Goal: Task Accomplishment & Management: Manage account settings

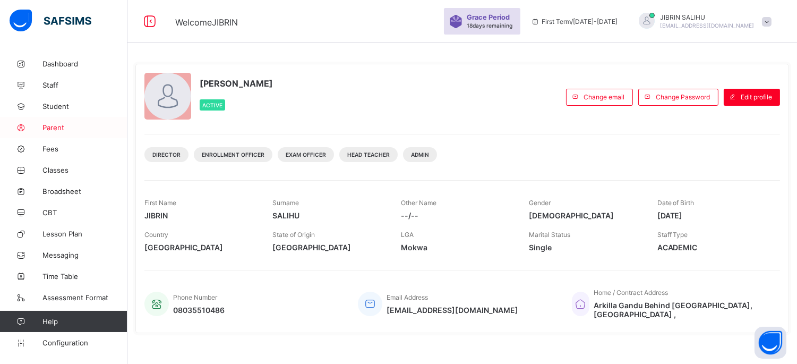
click at [63, 123] on link "Parent" at bounding box center [63, 127] width 127 height 21
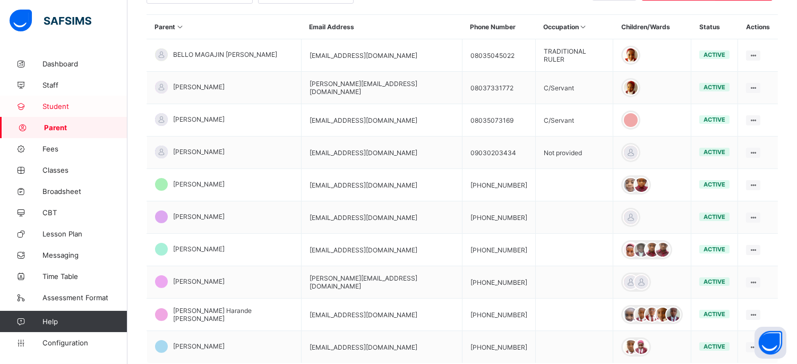
scroll to position [295, 0]
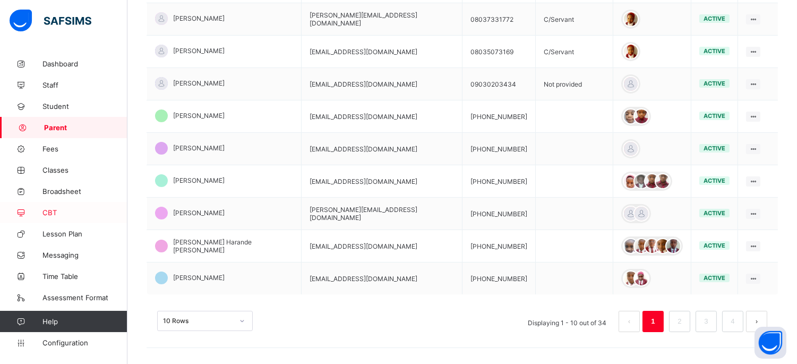
click at [70, 212] on span "CBT" at bounding box center [84, 212] width 85 height 8
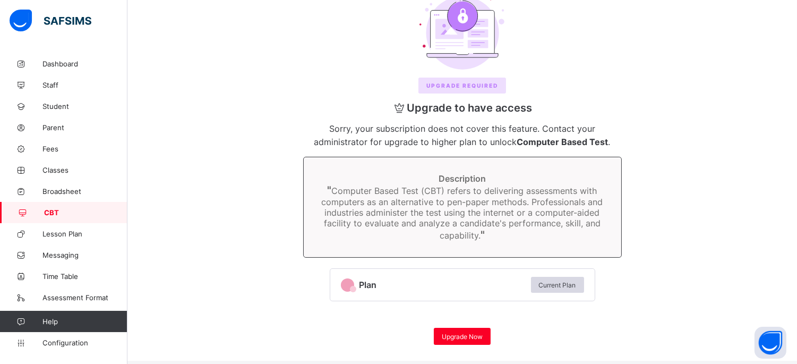
scroll to position [81, 0]
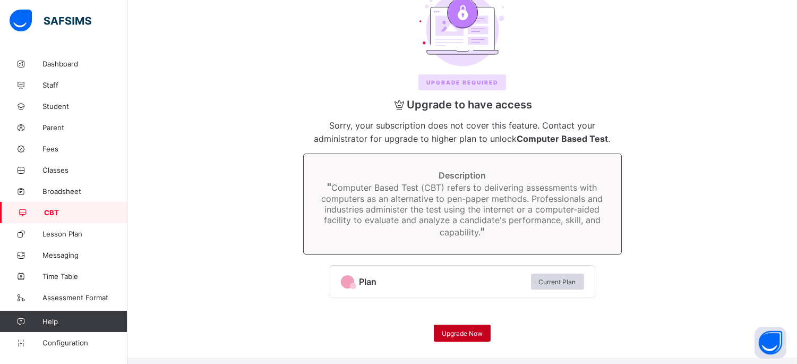
click at [469, 331] on span "Upgrade Now" at bounding box center [462, 333] width 41 height 8
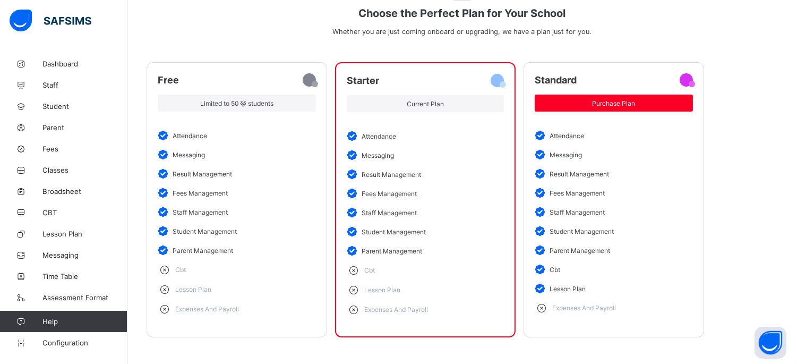
scroll to position [108, 0]
click at [53, 182] on link "Broadsheet" at bounding box center [63, 191] width 127 height 21
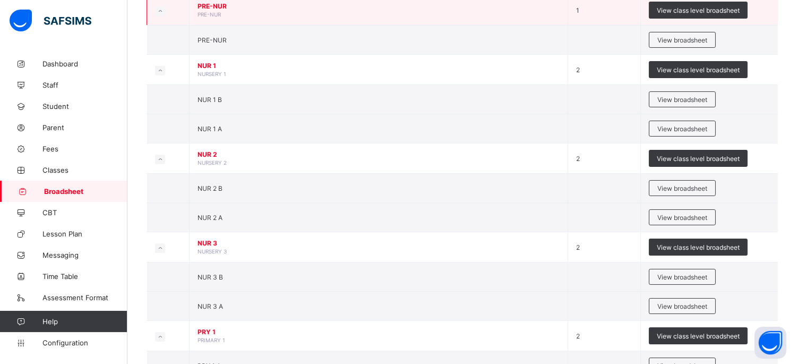
scroll to position [295, 0]
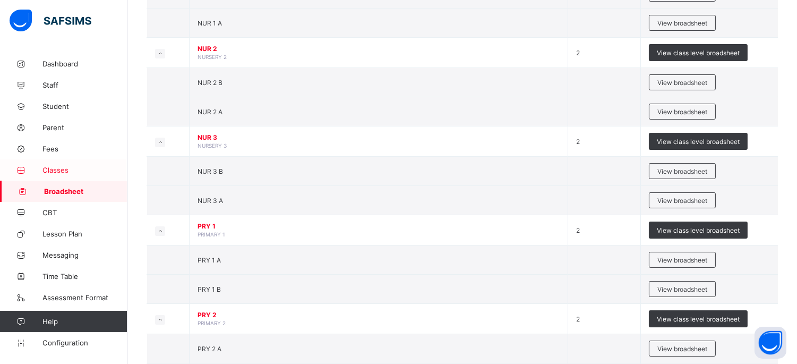
click at [60, 173] on span "Classes" at bounding box center [84, 170] width 85 height 8
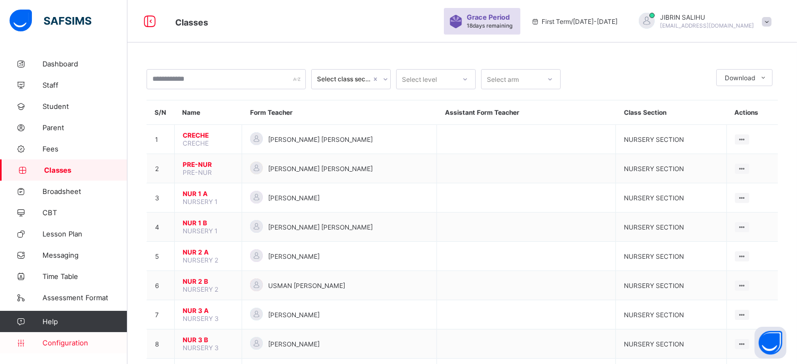
click at [58, 340] on span "Configuration" at bounding box center [84, 342] width 84 height 8
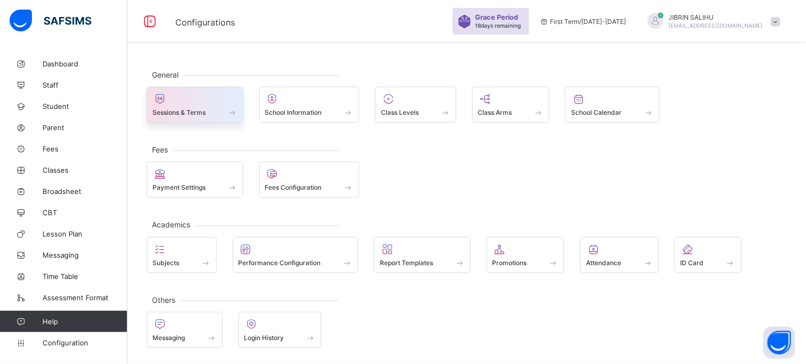
click at [183, 99] on div at bounding box center [194, 98] width 85 height 13
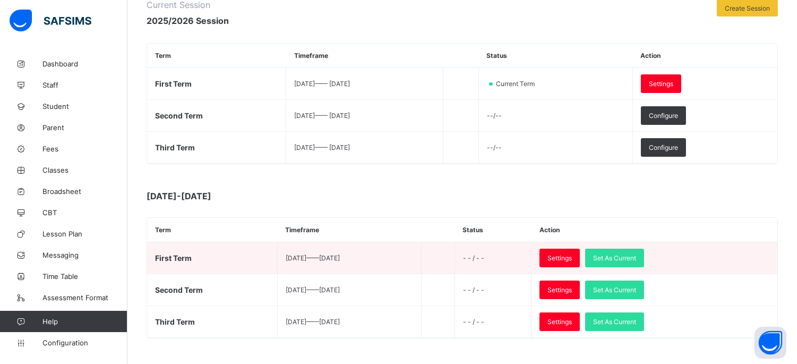
scroll to position [177, 0]
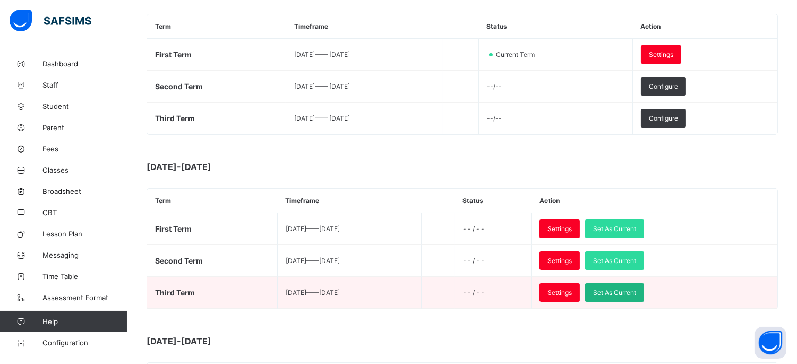
click at [636, 293] on span "Set As Current" at bounding box center [614, 292] width 43 height 8
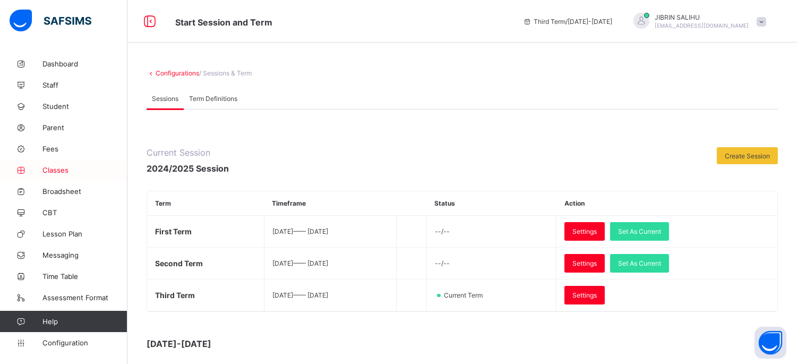
click at [69, 174] on link "Classes" at bounding box center [63, 169] width 127 height 21
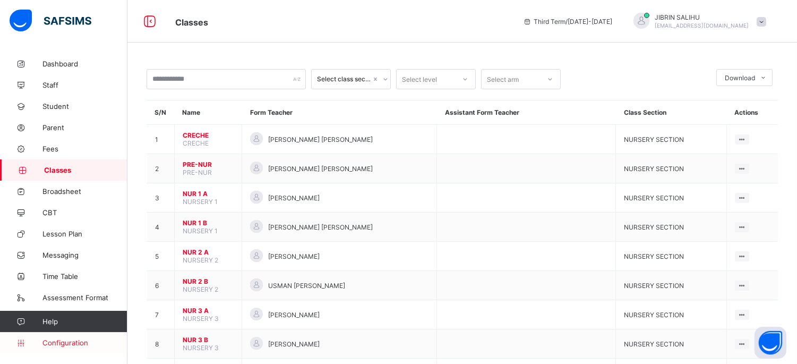
click at [72, 337] on link "Configuration" at bounding box center [63, 342] width 127 height 21
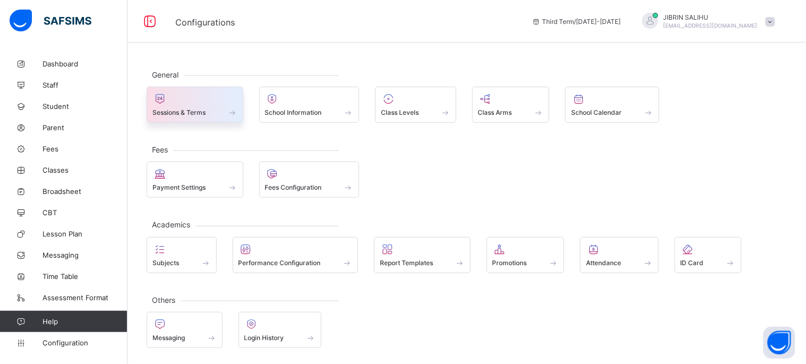
click at [198, 101] on div at bounding box center [194, 98] width 85 height 13
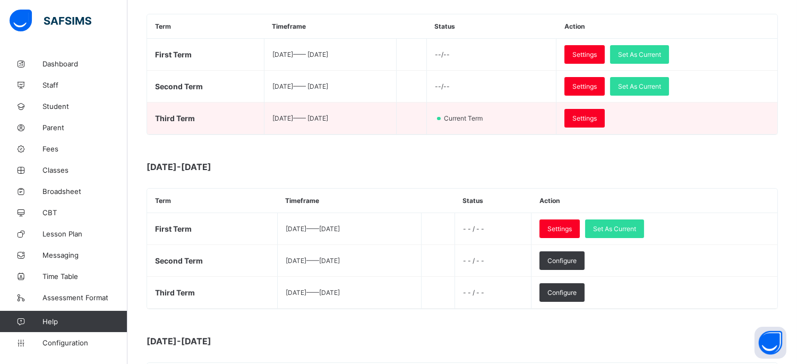
scroll to position [118, 0]
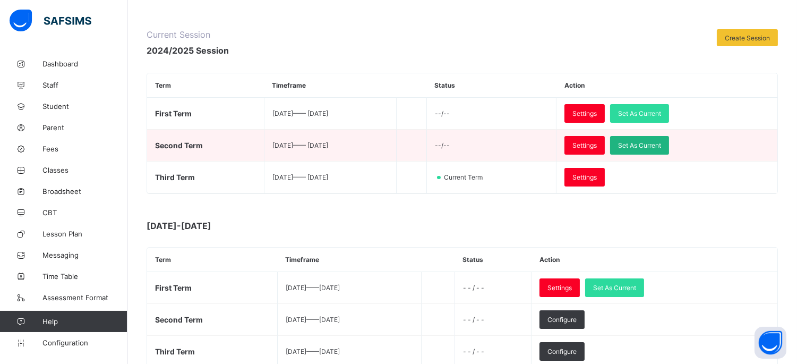
click at [661, 142] on span "Set As Current" at bounding box center [639, 145] width 43 height 8
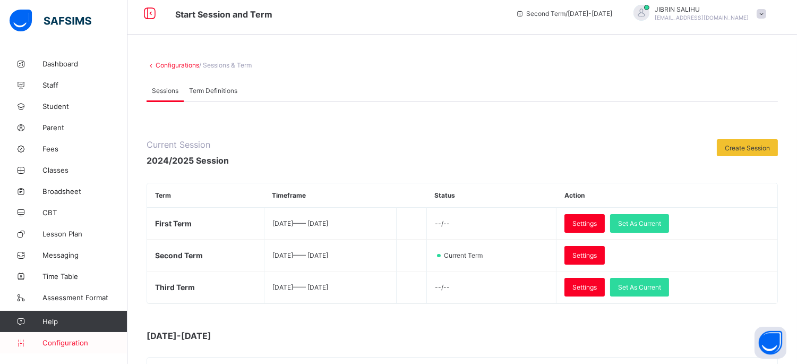
scroll to position [59, 0]
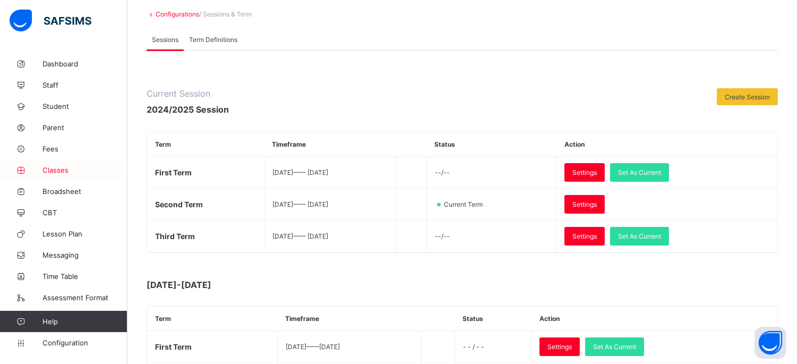
click at [80, 167] on span "Classes" at bounding box center [84, 170] width 85 height 8
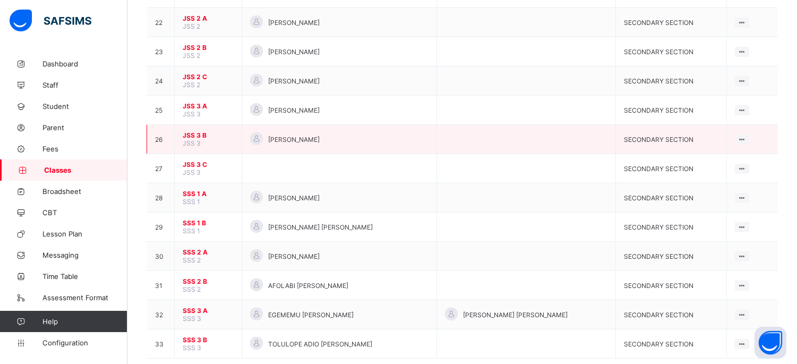
scroll to position [734, 0]
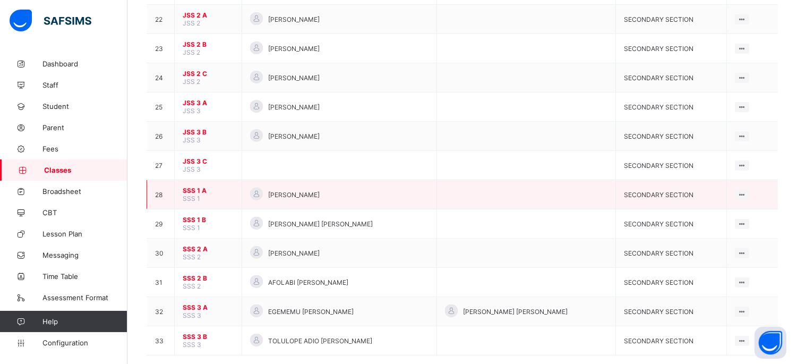
click at [192, 186] on span "SSS 1 A" at bounding box center [208, 190] width 51 height 8
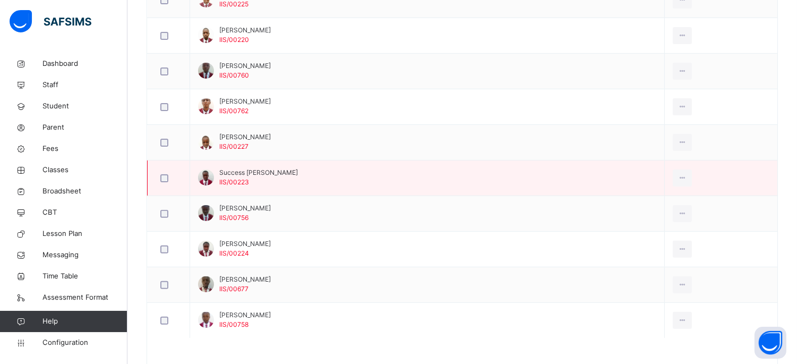
scroll to position [719, 0]
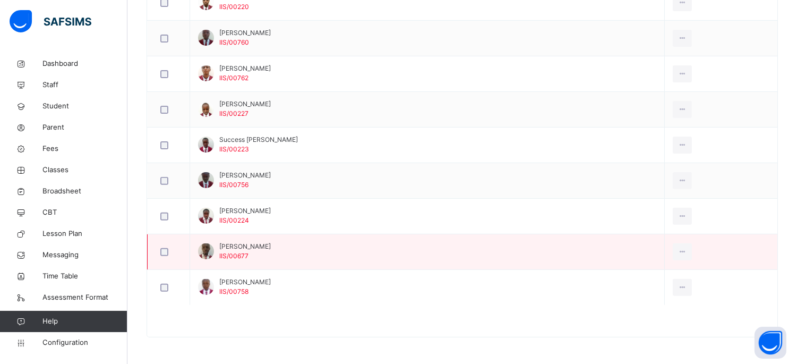
click at [222, 245] on span "Umar Brown Murtala" at bounding box center [245, 247] width 52 height 10
click at [271, 242] on span "Umar Brown Murtala" at bounding box center [245, 247] width 52 height 10
click at [271, 244] on span "Umar Brown Murtala" at bounding box center [245, 247] width 52 height 10
click at [203, 249] on div at bounding box center [206, 251] width 16 height 16
click at [178, 251] on div at bounding box center [168, 252] width 21 height 8
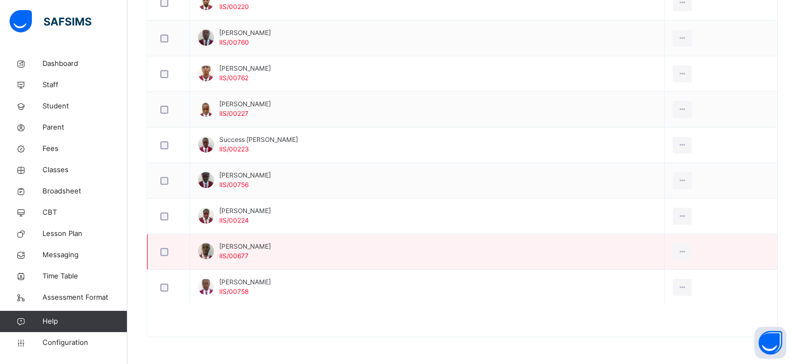
click at [227, 256] on span "IIS/00677" at bounding box center [233, 256] width 29 height 8
click at [678, 252] on icon at bounding box center [682, 252] width 9 height 10
click at [235, 252] on span "IIS/00677" at bounding box center [233, 256] width 29 height 8
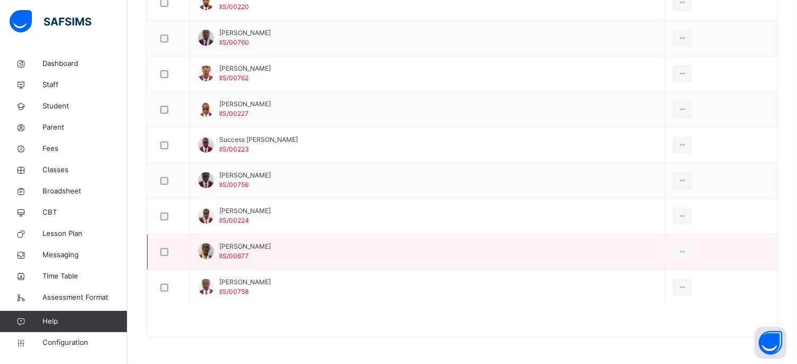
click at [265, 249] on span "Umar Brown Murtala" at bounding box center [245, 247] width 52 height 10
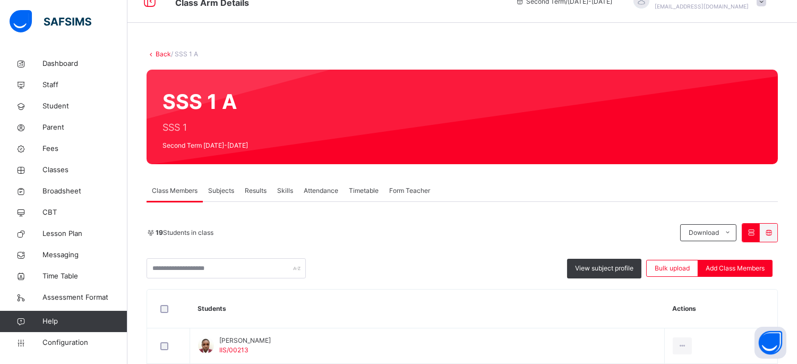
scroll to position [11, 0]
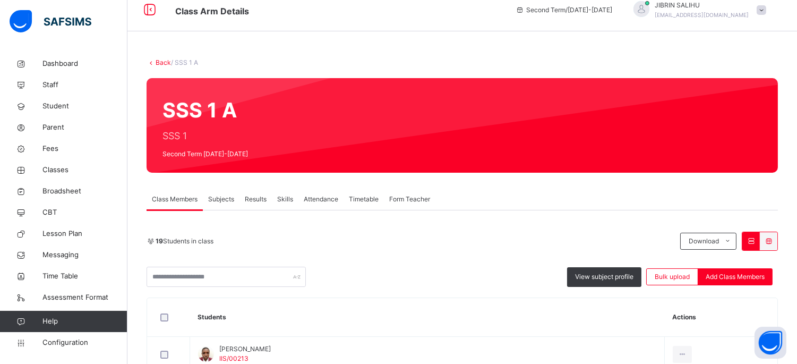
click at [227, 198] on span "Subjects" at bounding box center [221, 199] width 26 height 10
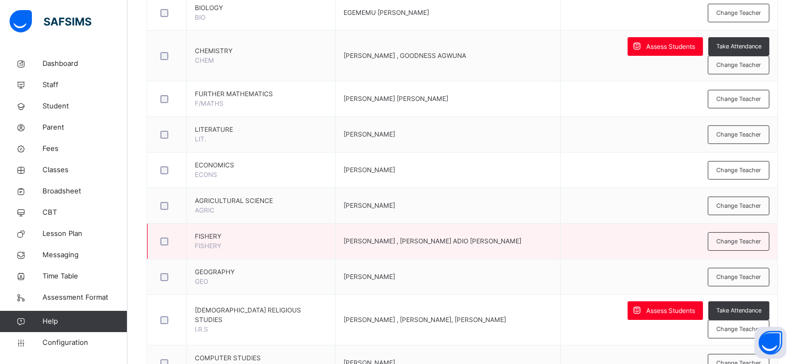
scroll to position [483, 0]
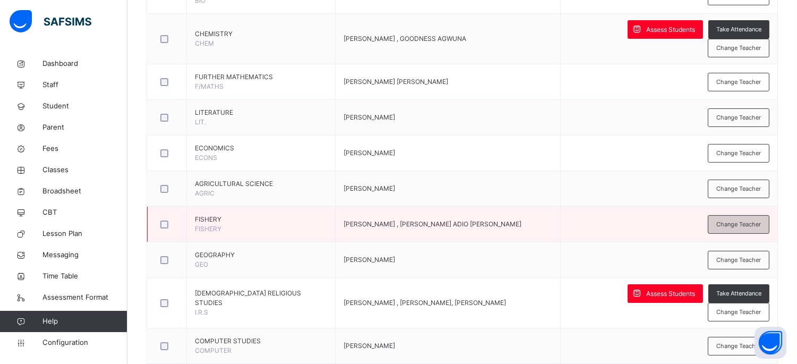
click at [755, 220] on span "Change Teacher" at bounding box center [739, 224] width 45 height 9
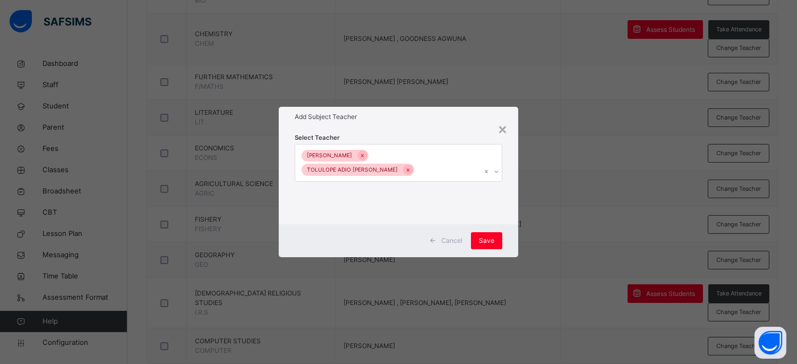
click at [418, 165] on input "text" at bounding box center [416, 170] width 1 height 10
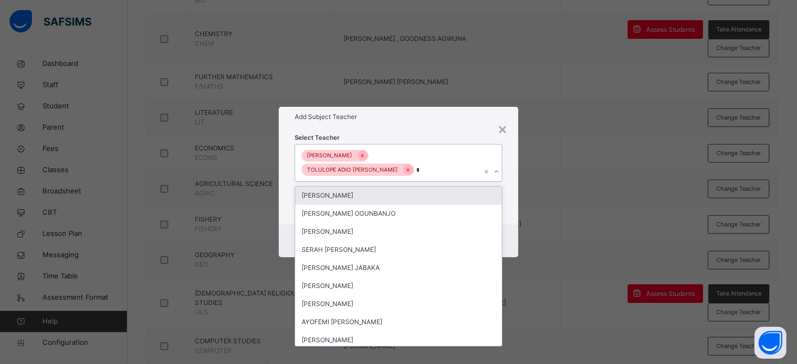
type input "**"
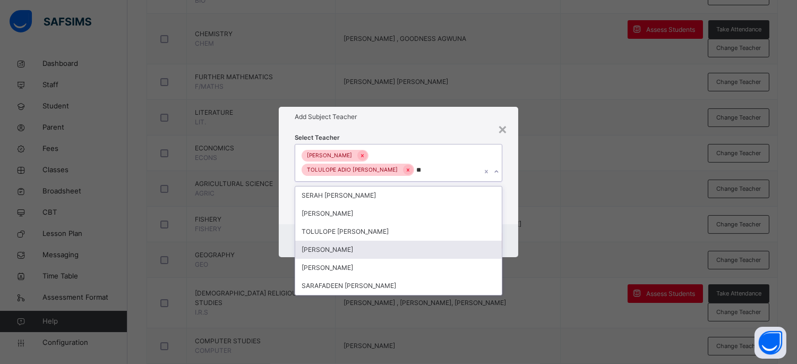
click at [439, 242] on div "JIBRIN SALIHU" at bounding box center [398, 250] width 206 height 18
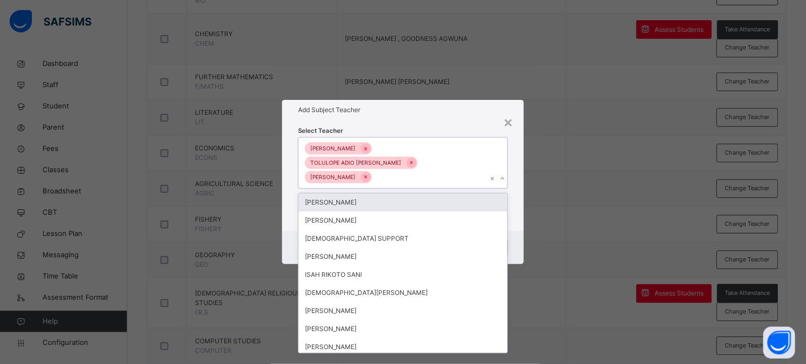
click at [398, 120] on div "Add Subject Teacher" at bounding box center [403, 110] width 242 height 20
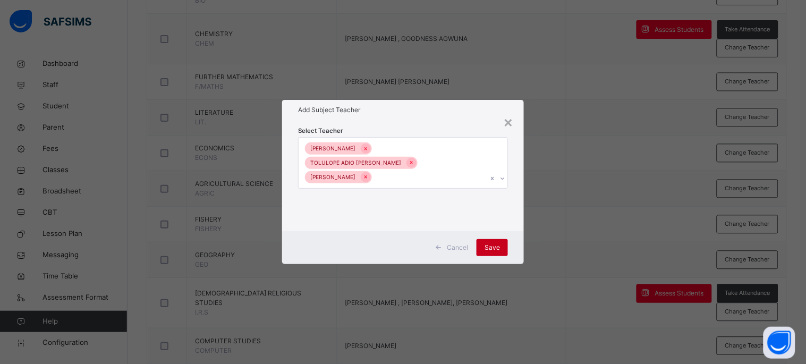
click at [487, 243] on span "Save" at bounding box center [491, 248] width 15 height 10
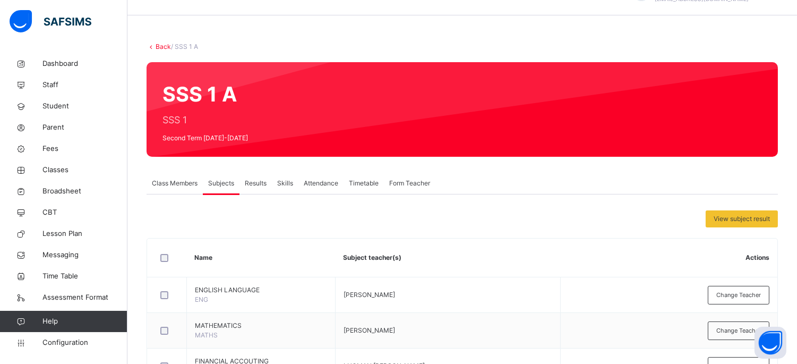
scroll to position [11, 0]
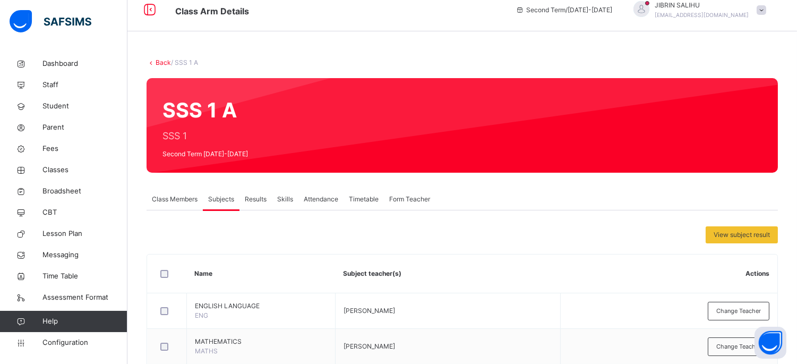
click at [265, 195] on span "Results" at bounding box center [256, 199] width 22 height 10
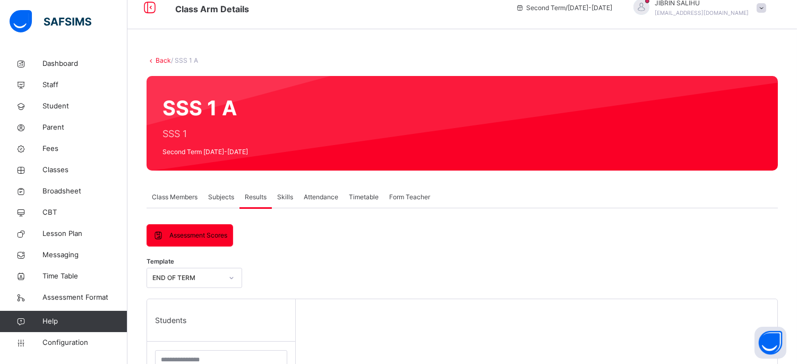
scroll to position [0, 0]
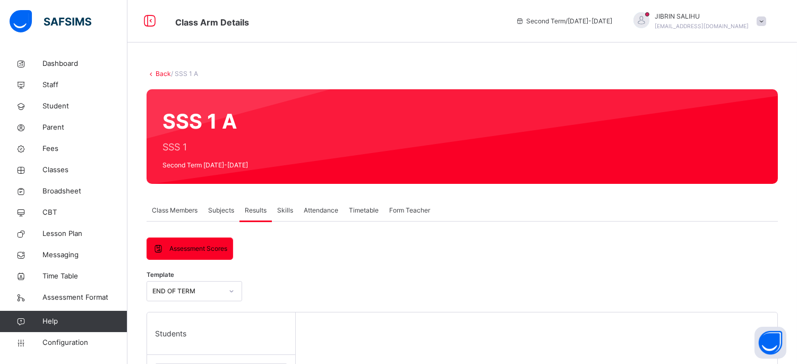
click at [227, 209] on span "Subjects" at bounding box center [221, 211] width 26 height 10
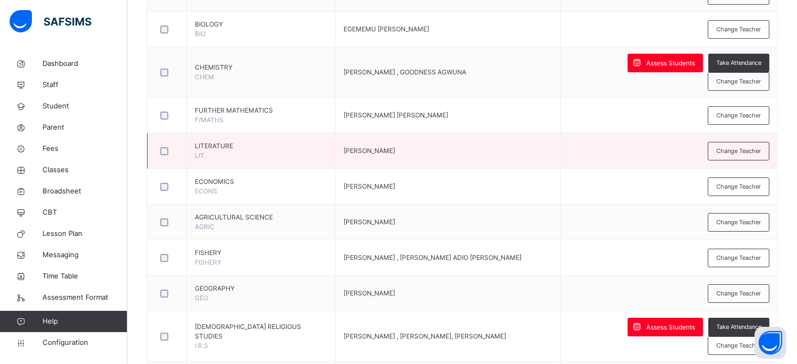
scroll to position [466, 0]
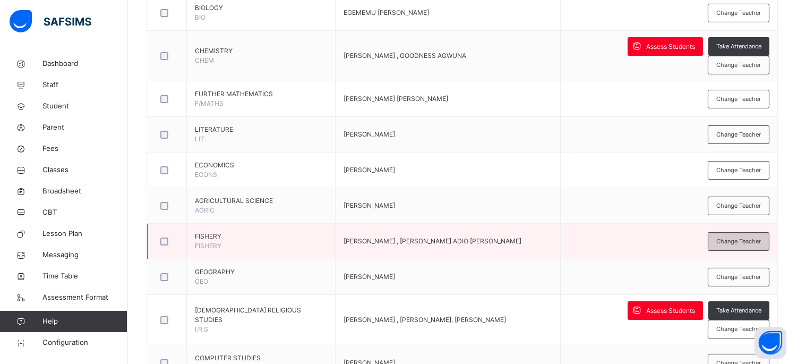
click at [733, 232] on div "Change Teacher" at bounding box center [739, 241] width 62 height 19
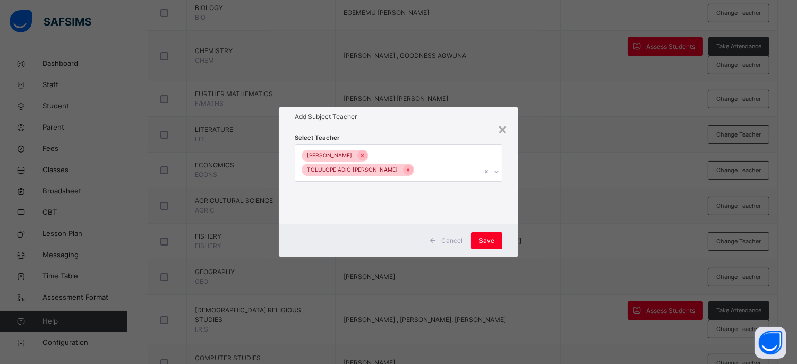
click at [479, 166] on div "IBRAHIM ABDULLAHI TOLULOPE ADIO REBECCA" at bounding box center [388, 162] width 186 height 37
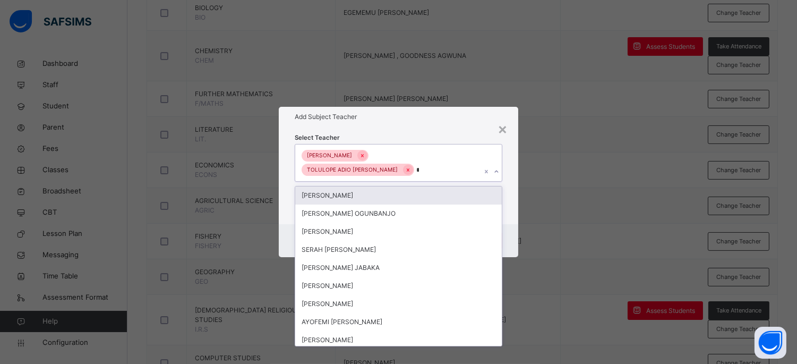
type input "**"
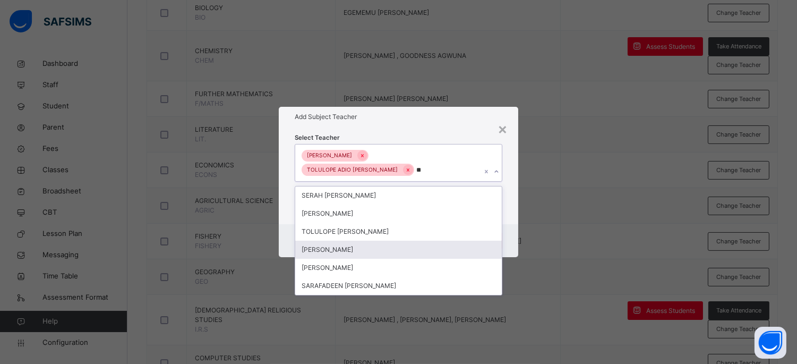
click at [415, 241] on div "JIBRIN SALIHU" at bounding box center [398, 250] width 206 height 18
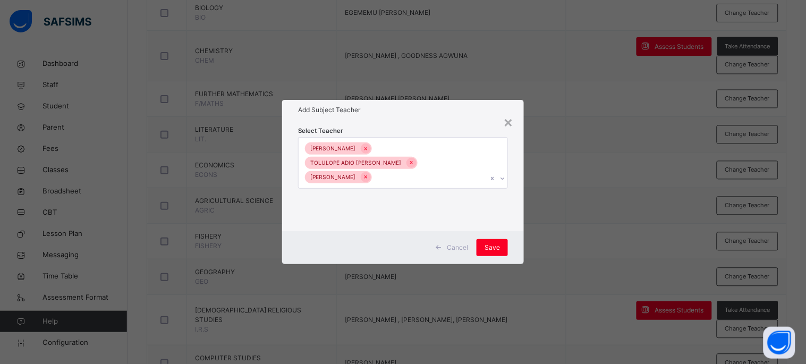
click at [407, 137] on div "Select Teacher IBRAHIM ABDULLAHI TOLULOPE ADIO REBECCA JIBRIN SALIHU" at bounding box center [403, 175] width 210 height 101
click at [486, 241] on div "Save" at bounding box center [491, 247] width 31 height 17
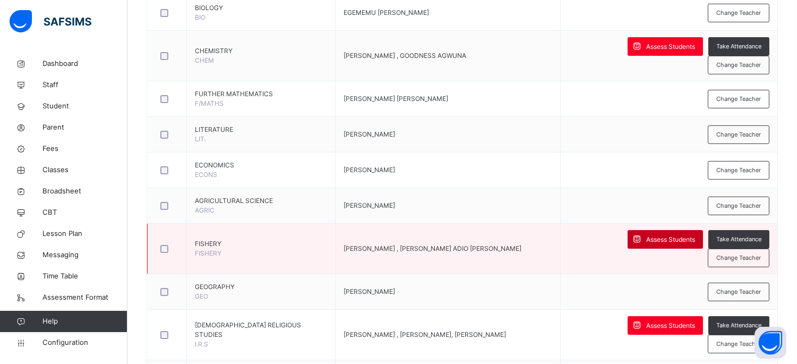
click at [646, 235] on span "Assess Students" at bounding box center [670, 240] width 49 height 10
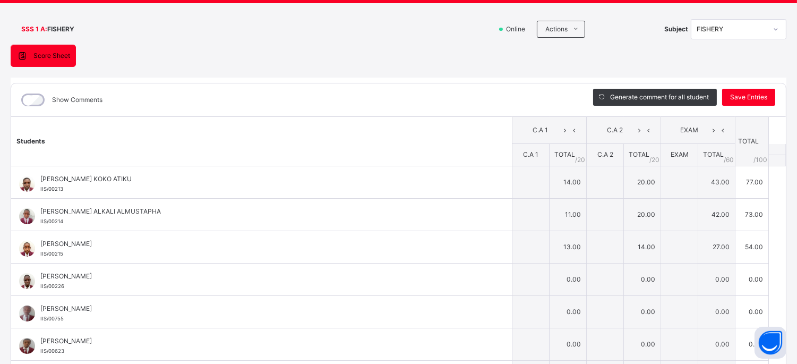
type input "**"
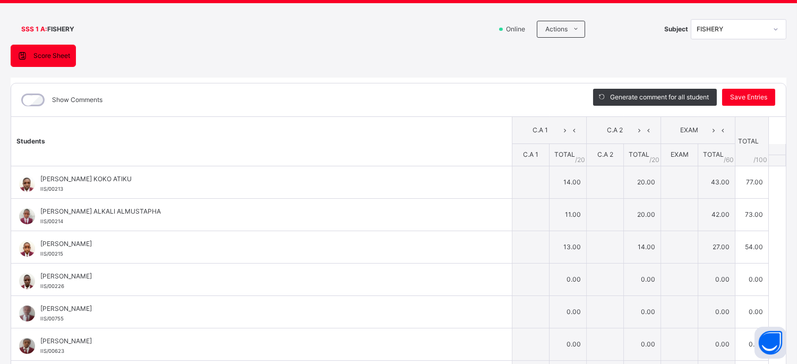
type input "**"
type input "*"
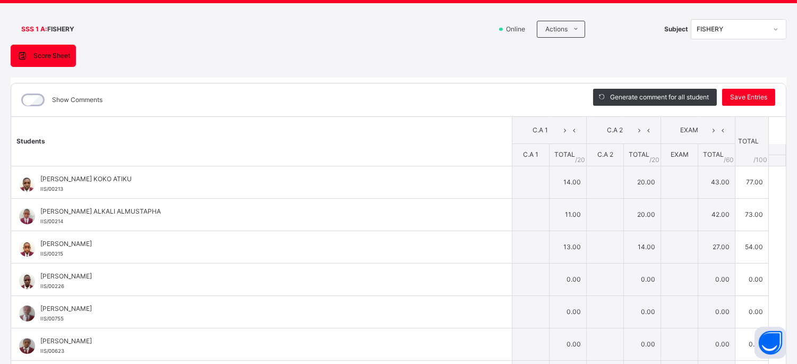
type input "*"
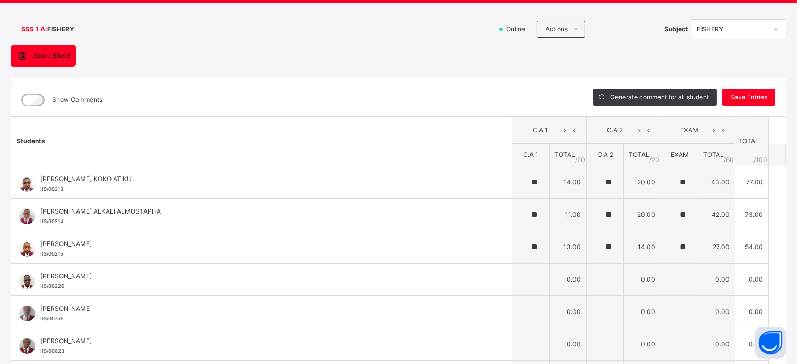
type input "*"
type input "**"
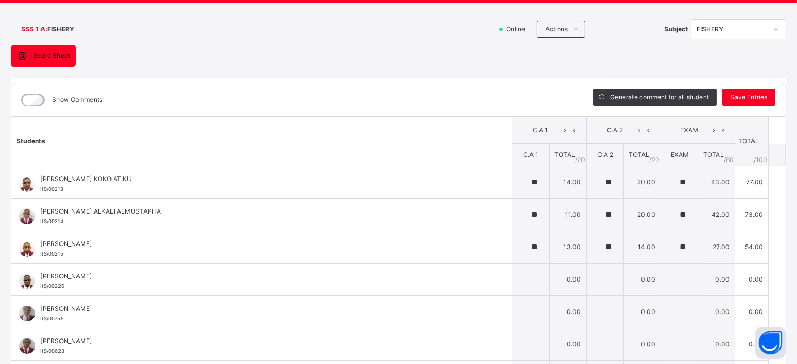
type input "**"
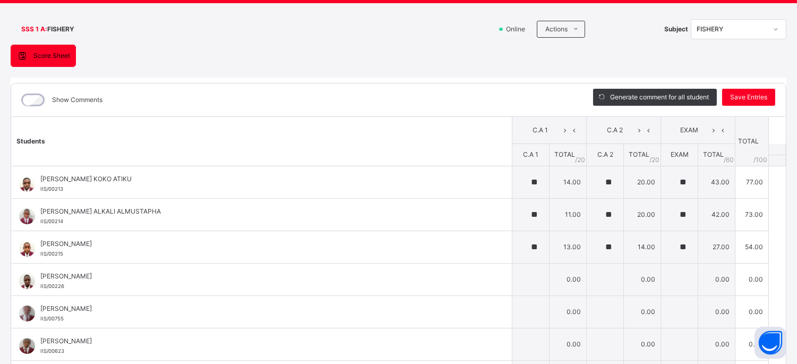
type input "**"
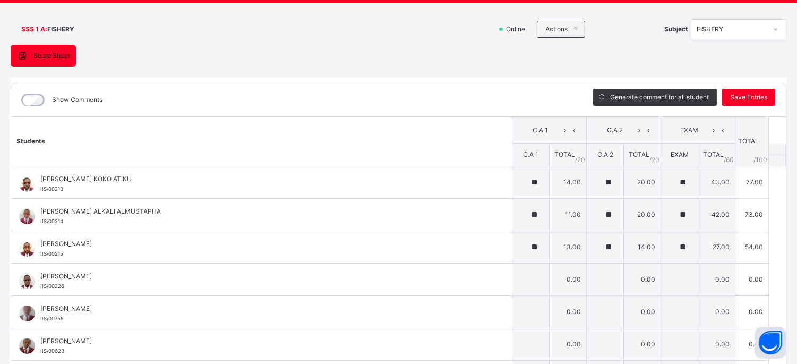
type input "**"
type input "*"
type input "**"
type input "*"
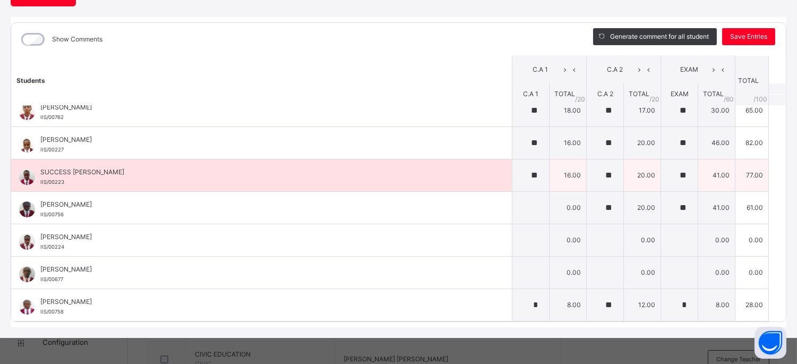
scroll to position [644, 0]
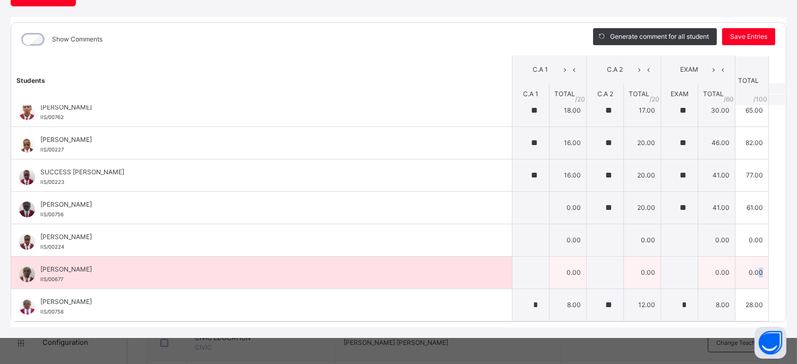
click at [744, 271] on td "0.00" at bounding box center [752, 272] width 33 height 32
click at [634, 271] on td "0.00" at bounding box center [642, 272] width 37 height 32
drag, startPoint x: 639, startPoint y: 271, endPoint x: 610, endPoint y: 272, distance: 28.7
click at [624, 272] on td "0.00" at bounding box center [642, 272] width 37 height 32
click at [564, 275] on td "0.00" at bounding box center [568, 272] width 37 height 32
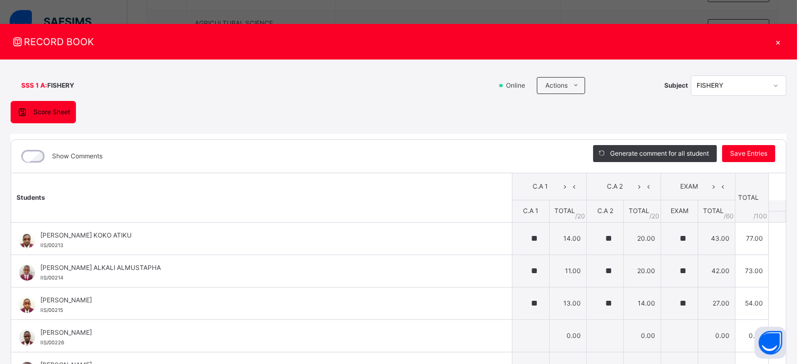
scroll to position [0, 0]
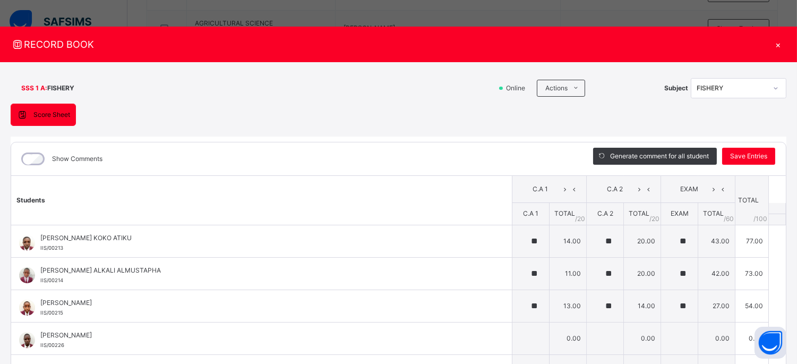
click at [772, 46] on div "×" at bounding box center [779, 44] width 16 height 14
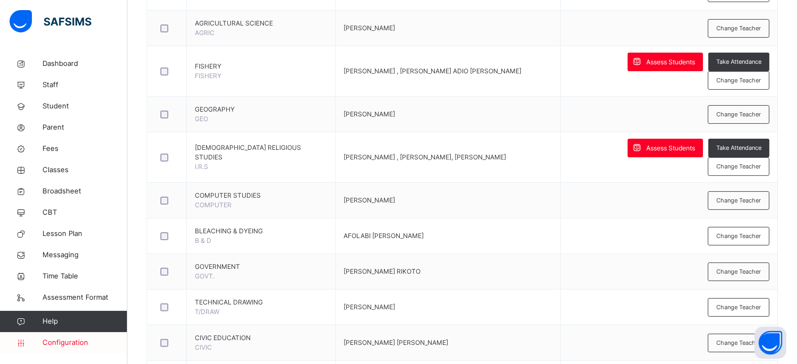
click at [52, 344] on span "Configuration" at bounding box center [84, 342] width 84 height 11
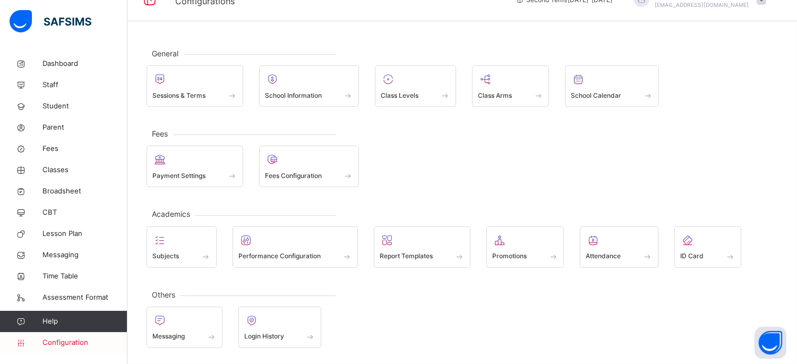
scroll to position [22, 0]
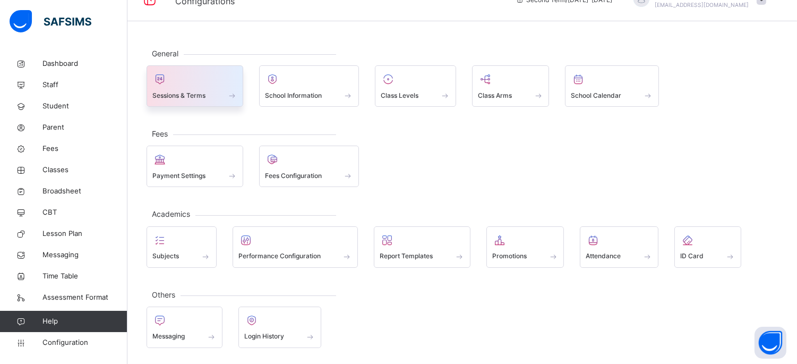
drag, startPoint x: 218, startPoint y: 83, endPoint x: 211, endPoint y: 80, distance: 7.4
click at [211, 80] on div at bounding box center [194, 79] width 85 height 16
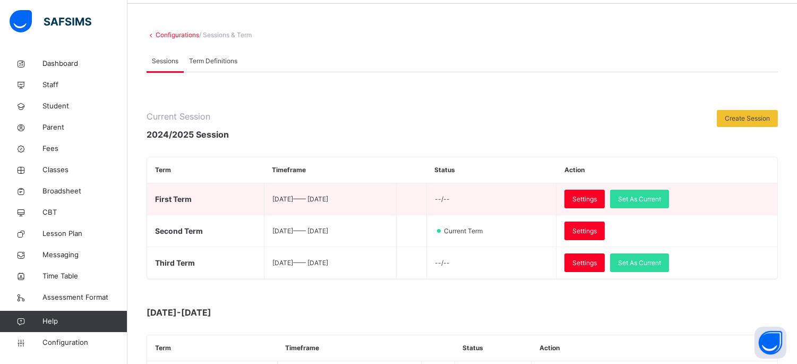
scroll to position [59, 0]
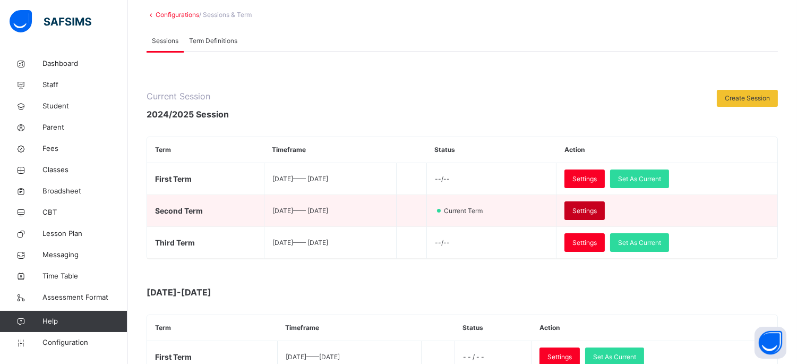
click at [597, 210] on span "Settings" at bounding box center [585, 211] width 24 height 10
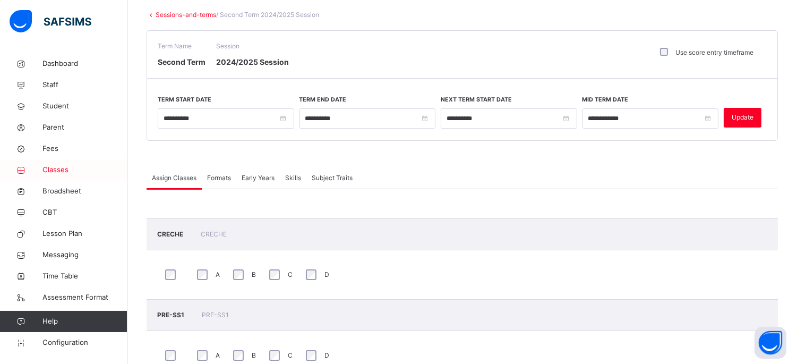
click at [62, 172] on span "Classes" at bounding box center [84, 170] width 85 height 11
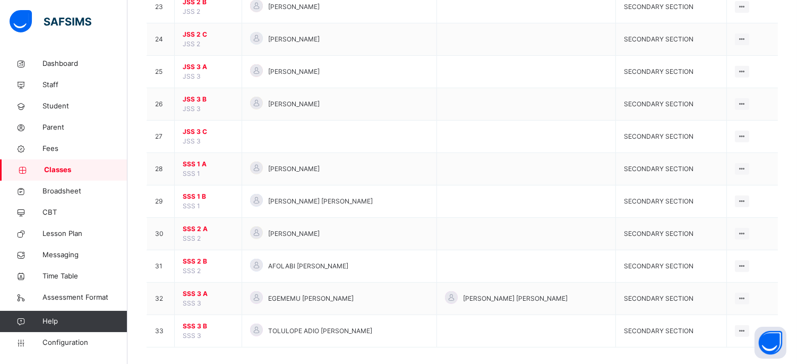
scroll to position [859, 0]
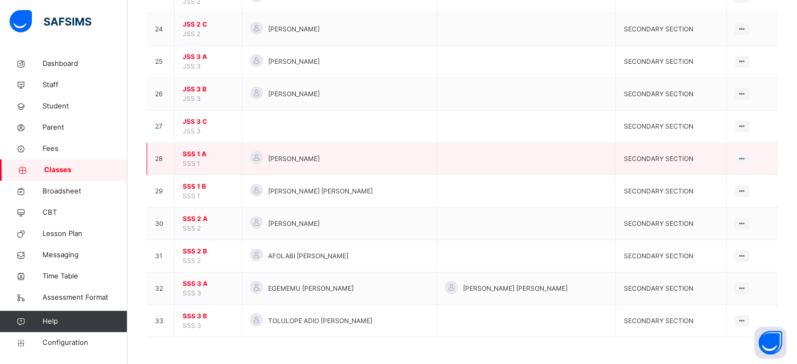
click at [198, 151] on span "SSS 1 A" at bounding box center [208, 154] width 51 height 10
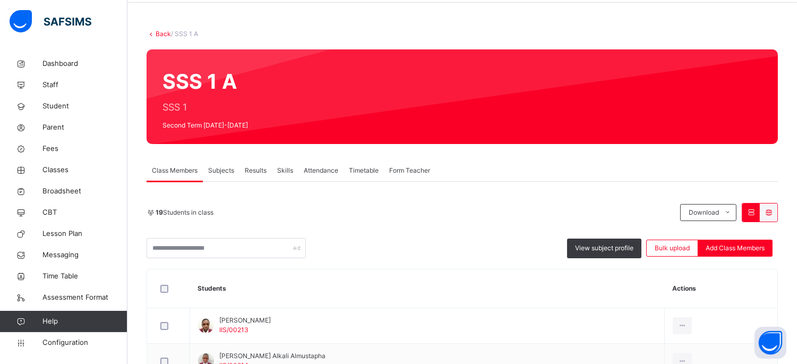
scroll to position [118, 0]
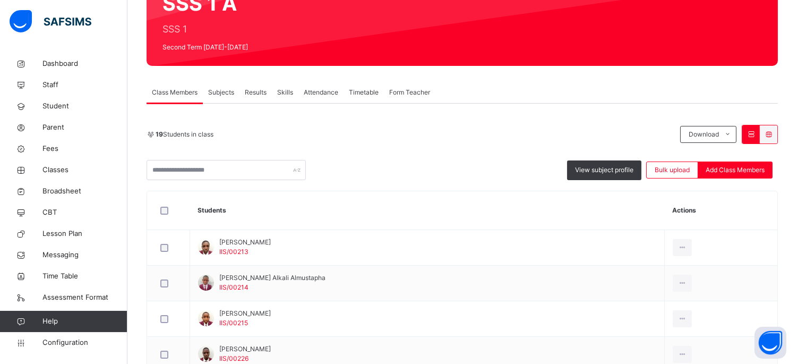
click at [228, 86] on div "Subjects" at bounding box center [221, 92] width 37 height 21
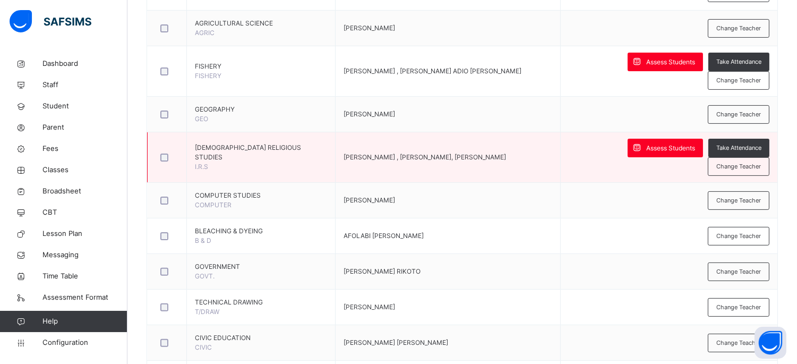
scroll to position [585, 0]
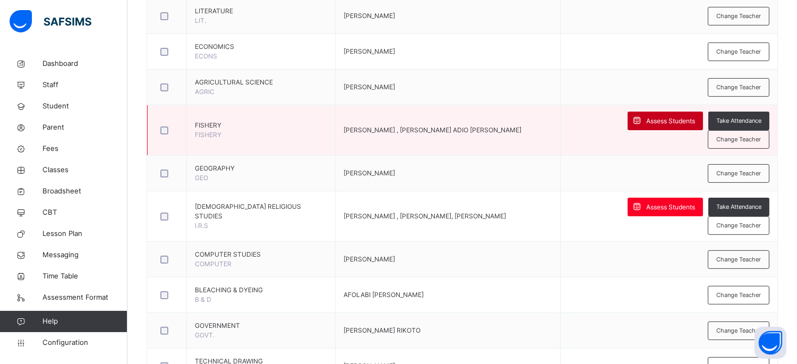
click at [646, 116] on span "Assess Students" at bounding box center [670, 121] width 49 height 10
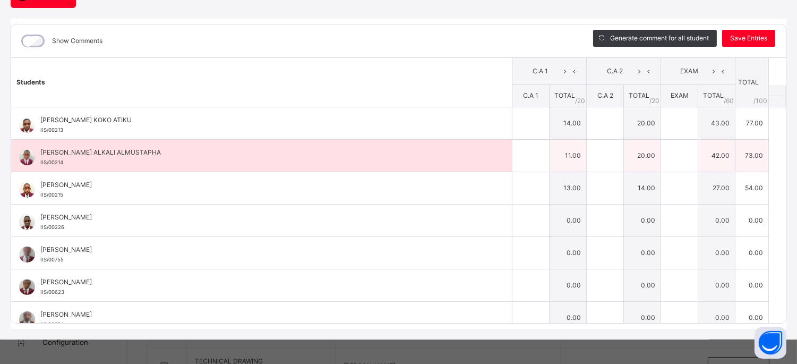
type input "**"
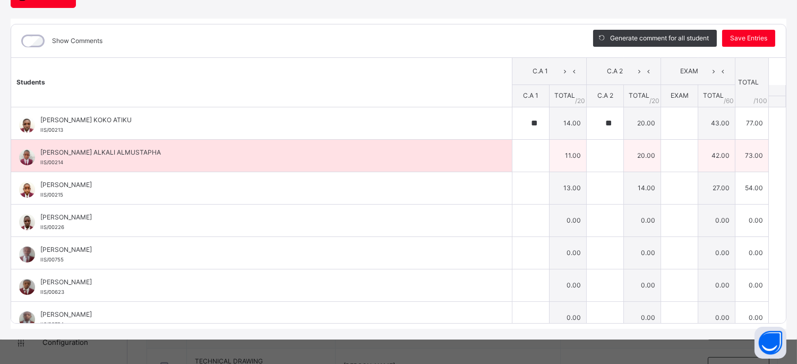
type input "**"
type input "*"
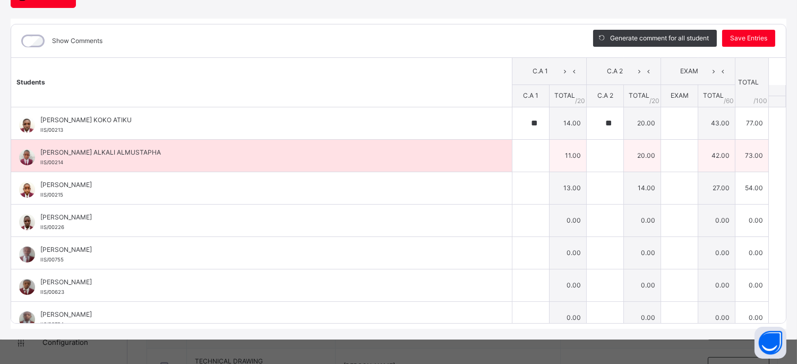
type input "*"
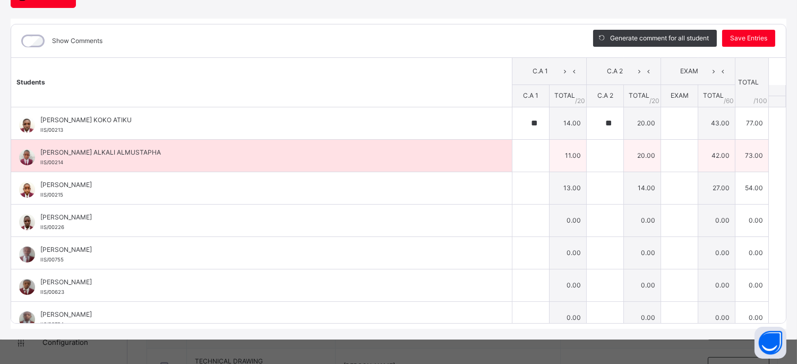
type input "*"
type input "**"
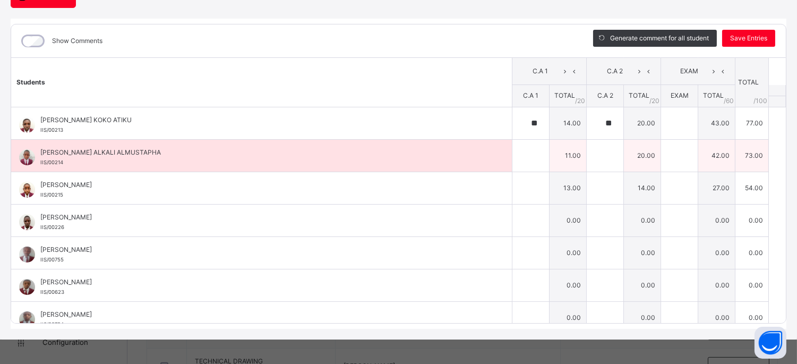
type input "**"
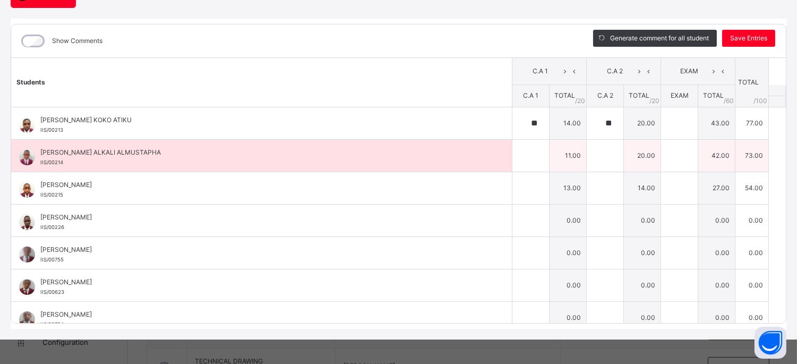
type input "**"
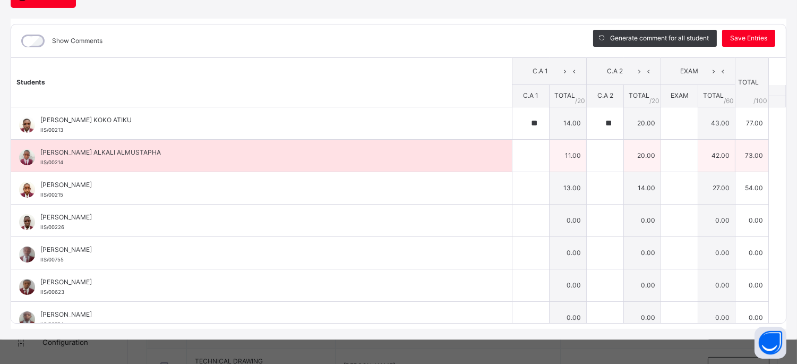
type input "**"
type input "*"
type input "**"
type input "*"
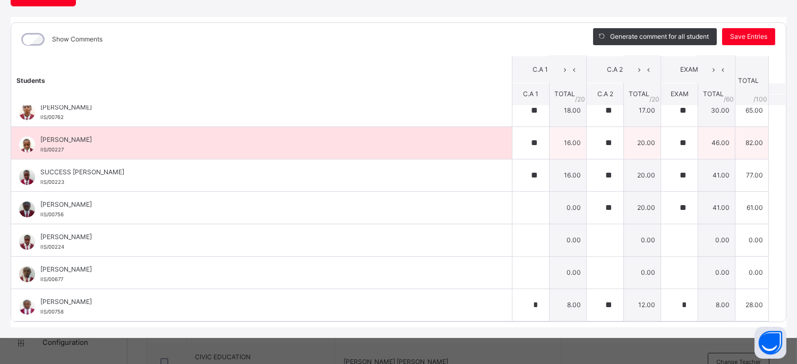
scroll to position [644, 0]
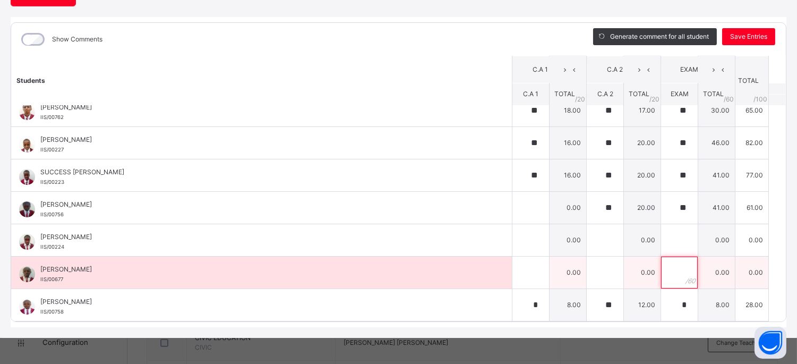
click at [667, 277] on div at bounding box center [679, 273] width 37 height 32
click at [523, 273] on div at bounding box center [531, 273] width 37 height 32
drag, startPoint x: 577, startPoint y: 273, endPoint x: 591, endPoint y: 273, distance: 13.8
click at [587, 273] on input "text" at bounding box center [605, 273] width 37 height 32
drag, startPoint x: 649, startPoint y: 273, endPoint x: 665, endPoint y: 274, distance: 15.4
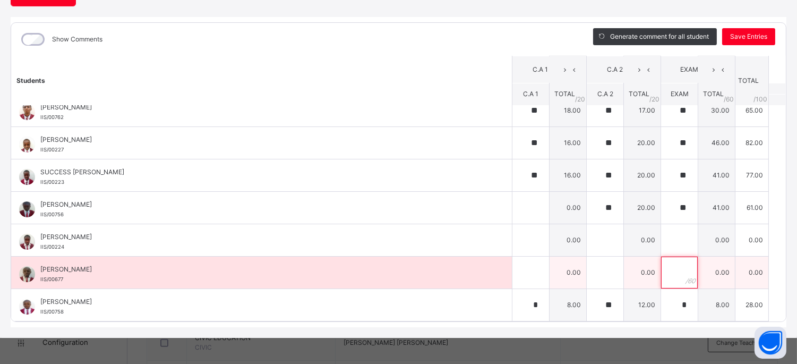
click at [661, 273] on input "text" at bounding box center [679, 273] width 37 height 32
click at [736, 273] on td "0.00" at bounding box center [752, 272] width 33 height 32
click at [530, 275] on div at bounding box center [531, 273] width 37 height 32
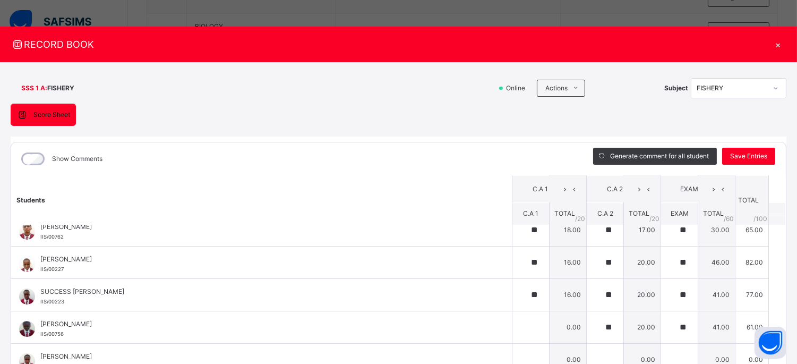
scroll to position [407, 0]
click at [772, 45] on div "×" at bounding box center [779, 44] width 16 height 14
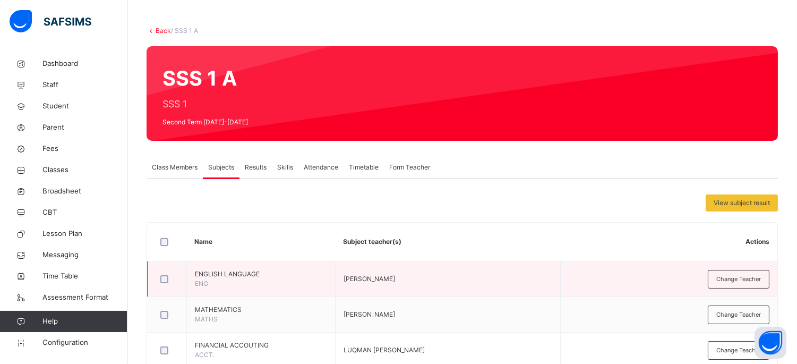
scroll to position [118, 0]
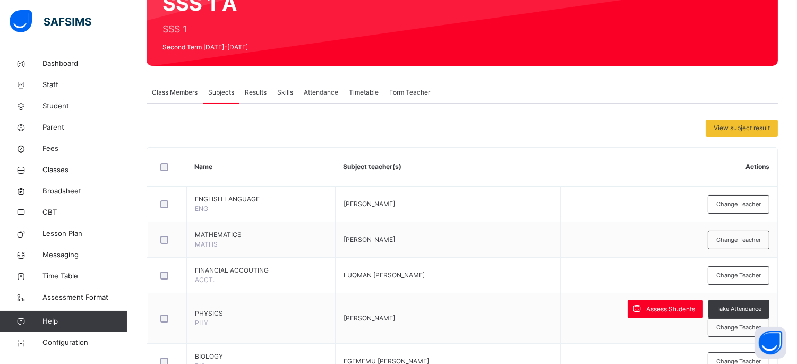
click at [172, 91] on span "Class Members" at bounding box center [175, 93] width 46 height 10
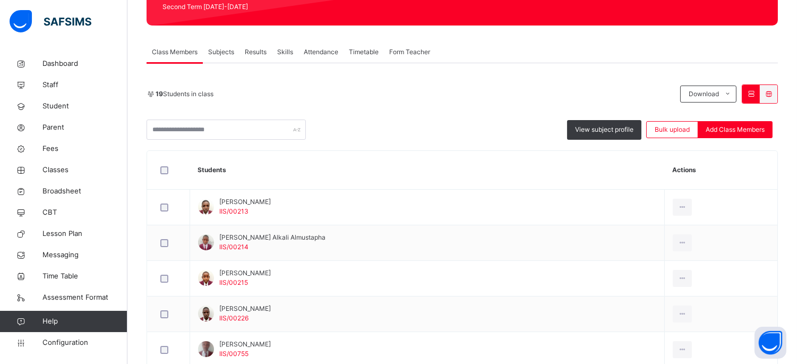
scroll to position [177, 0]
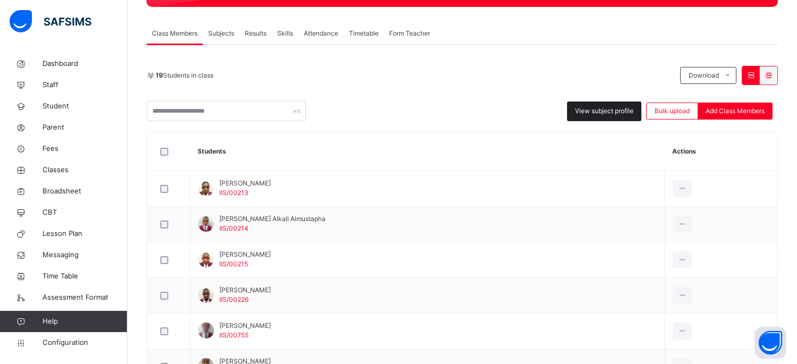
click at [596, 106] on span "View subject profile" at bounding box center [604, 111] width 58 height 10
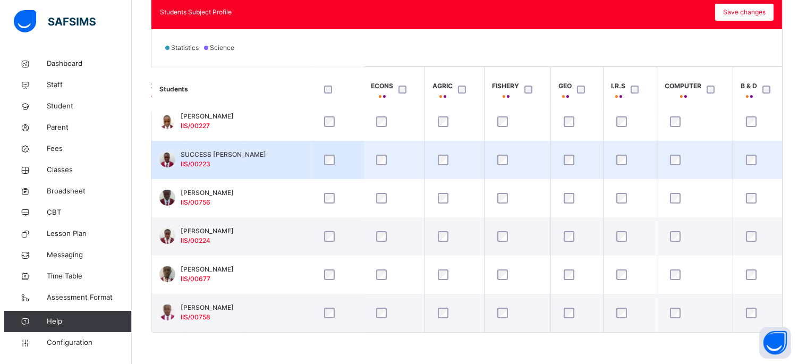
scroll to position [510, 458]
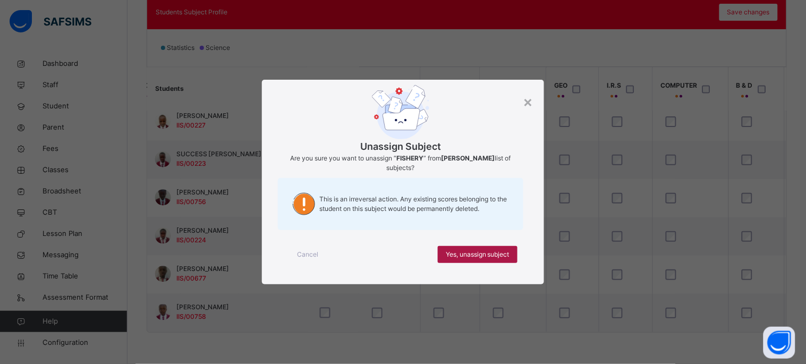
click at [475, 255] on span "Yes, unassign subject" at bounding box center [478, 255] width 64 height 10
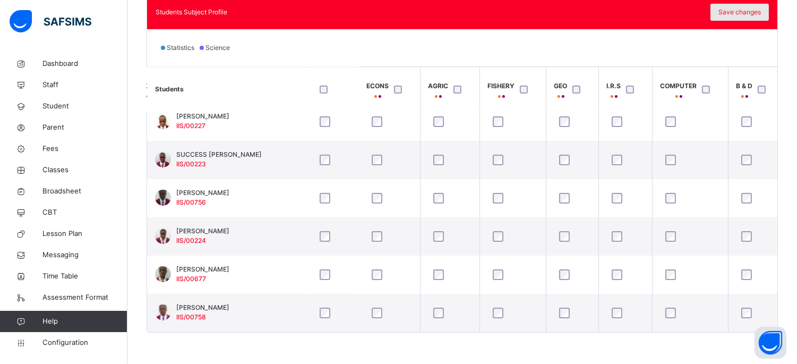
click at [728, 11] on span "Save changes" at bounding box center [740, 12] width 42 height 10
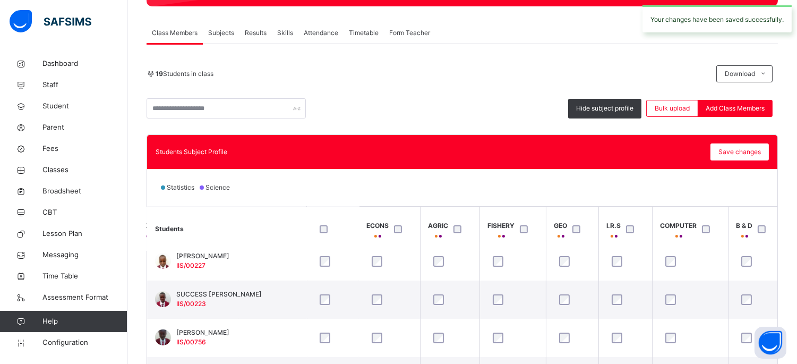
scroll to position [140, 0]
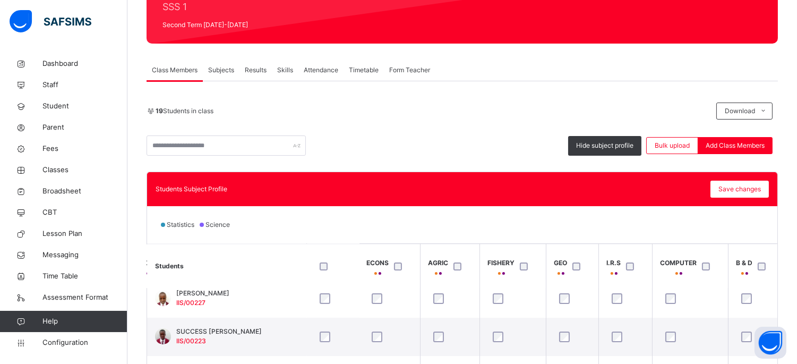
click at [219, 70] on span "Subjects" at bounding box center [221, 70] width 26 height 10
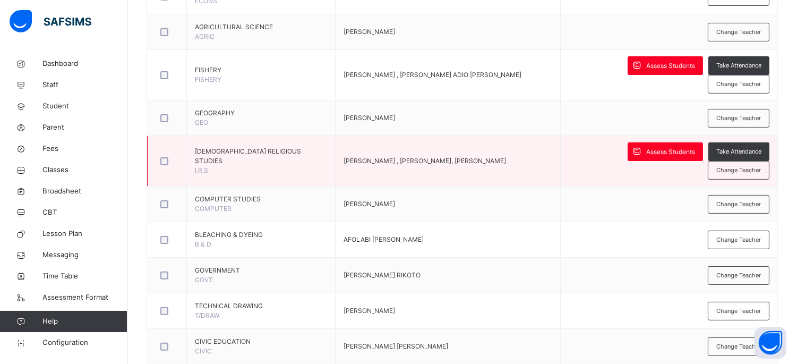
scroll to position [644, 0]
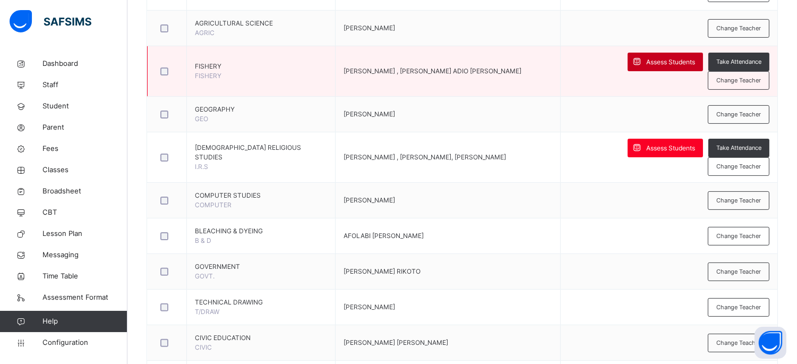
click at [646, 57] on span "Assess Students" at bounding box center [670, 62] width 49 height 10
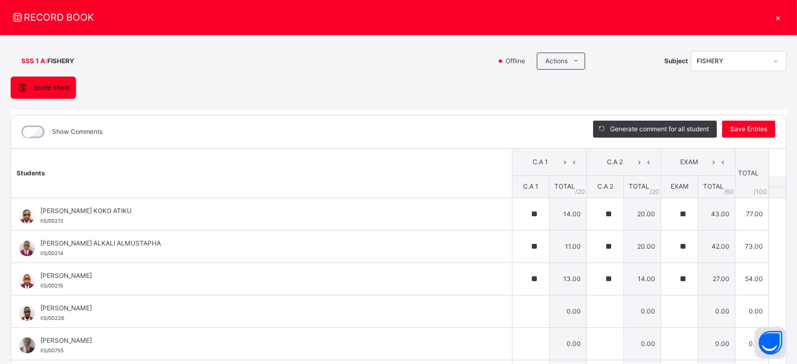
scroll to position [0, 0]
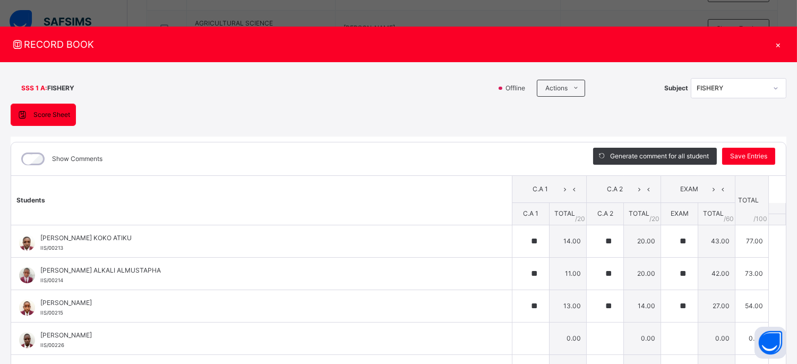
click at [775, 45] on div "×" at bounding box center [779, 44] width 16 height 14
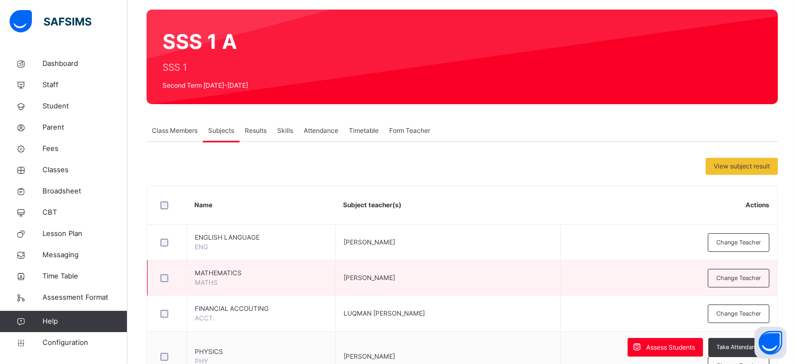
scroll to position [54, 0]
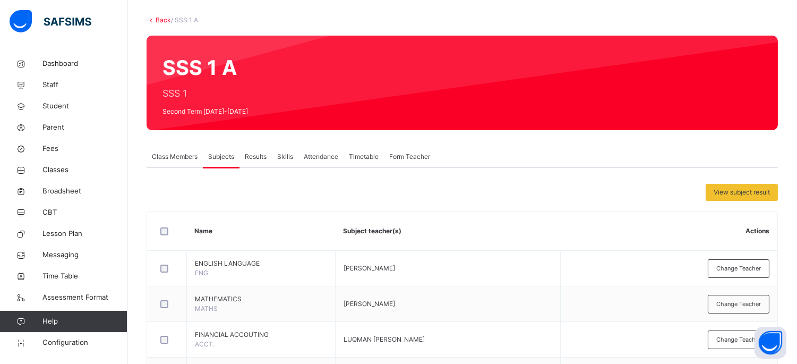
click at [157, 151] on div "Class Members" at bounding box center [175, 156] width 56 height 21
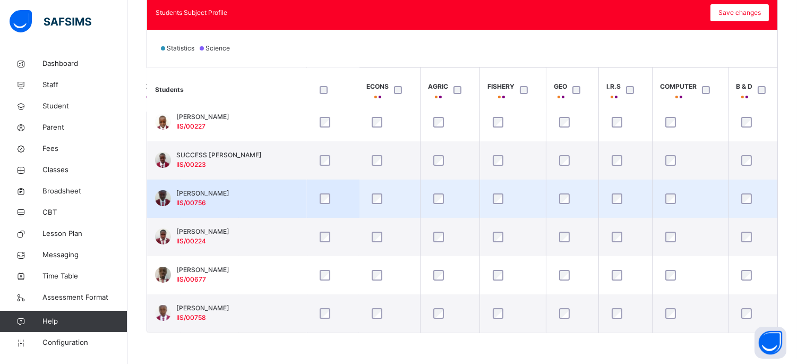
scroll to position [317, 0]
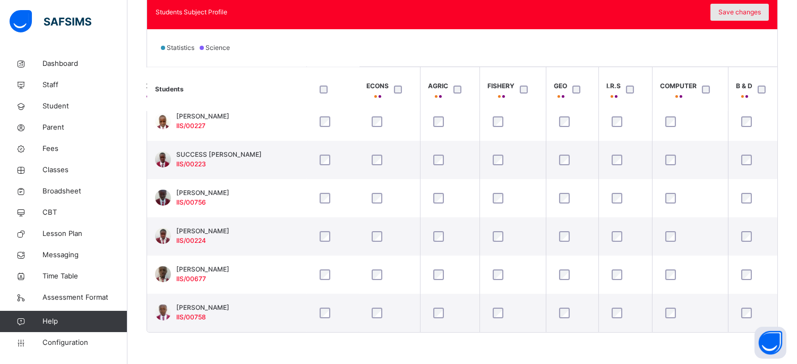
click at [751, 8] on span "Save changes" at bounding box center [740, 12] width 42 height 10
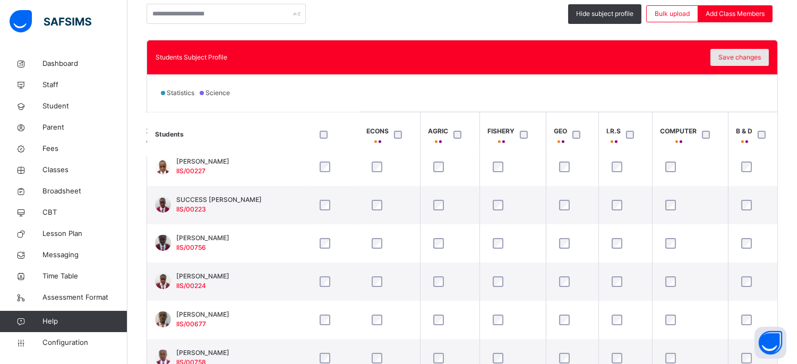
scroll to position [258, 0]
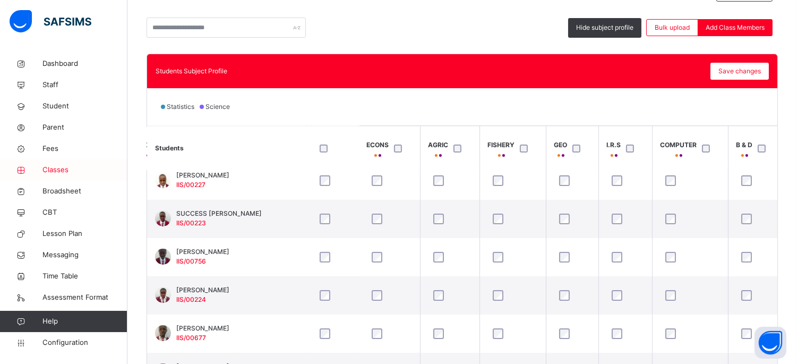
click at [65, 167] on span "Classes" at bounding box center [84, 170] width 85 height 11
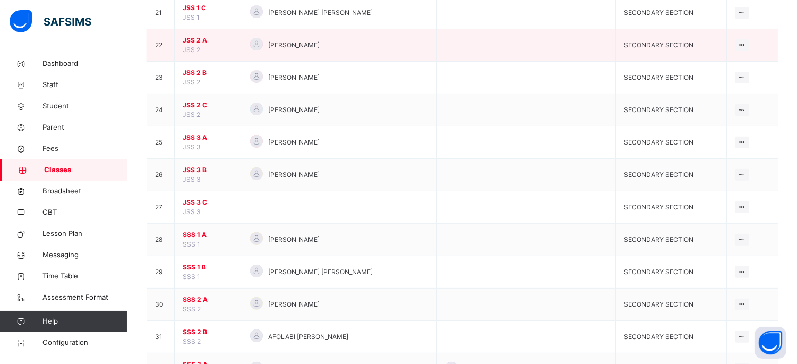
scroll to position [826, 0]
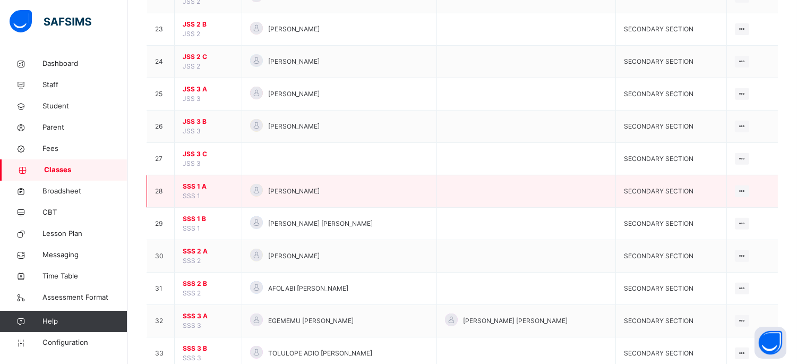
click at [198, 189] on span "SSS 1 A" at bounding box center [208, 187] width 51 height 10
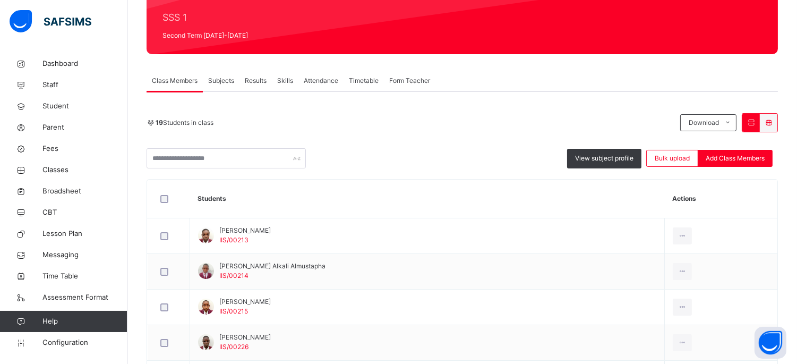
scroll to position [177, 0]
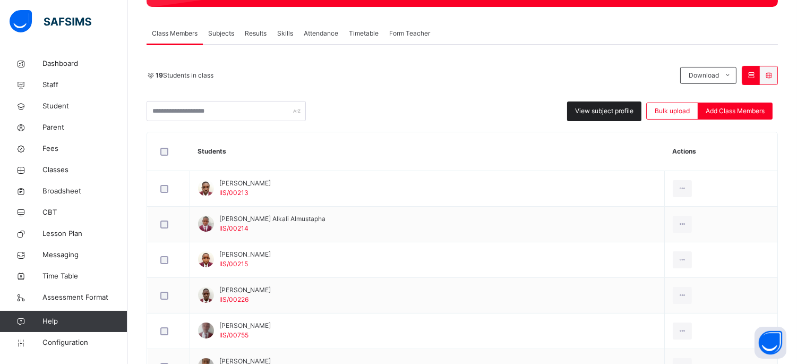
click at [587, 112] on span "View subject profile" at bounding box center [604, 111] width 58 height 10
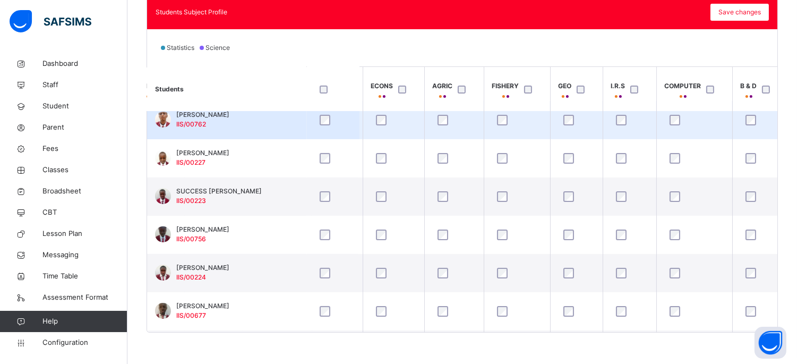
scroll to position [510, 454]
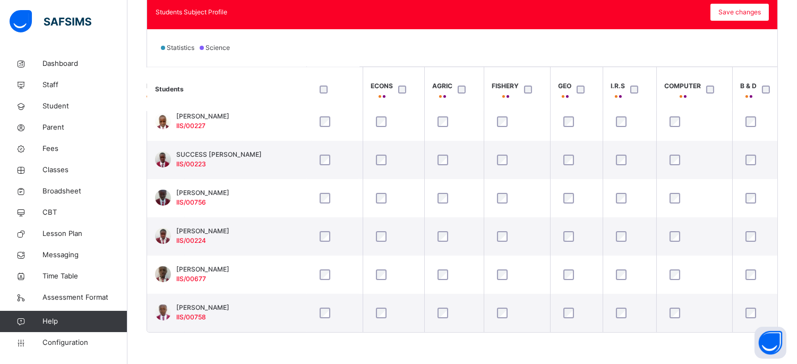
drag, startPoint x: 558, startPoint y: 13, endPoint x: 557, endPoint y: 19, distance: 6.1
click at [557, 18] on div "Students Subject Profile Save changes" at bounding box center [463, 12] width 614 height 17
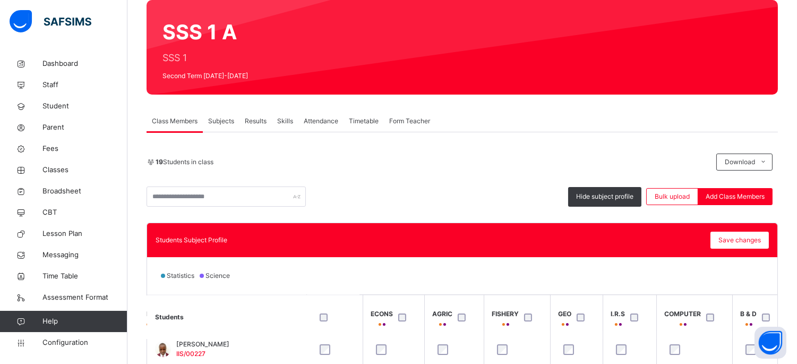
scroll to position [0, 0]
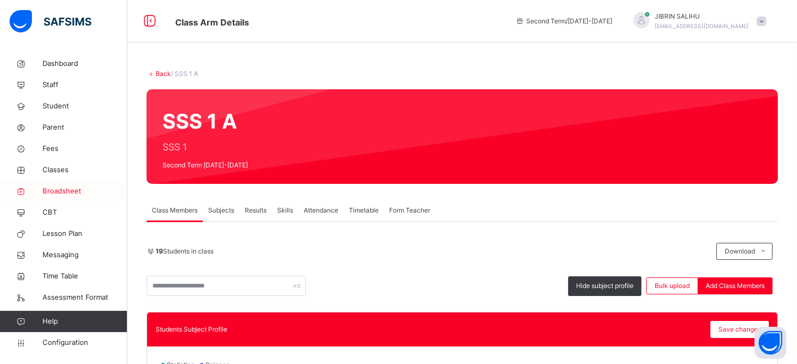
click at [62, 193] on span "Broadsheet" at bounding box center [84, 191] width 85 height 11
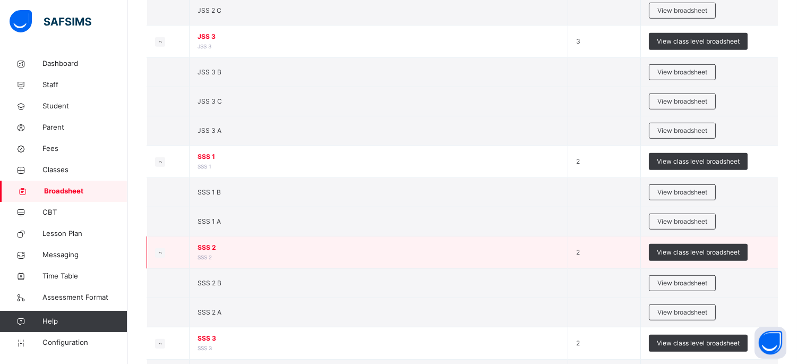
scroll to position [1214, 0]
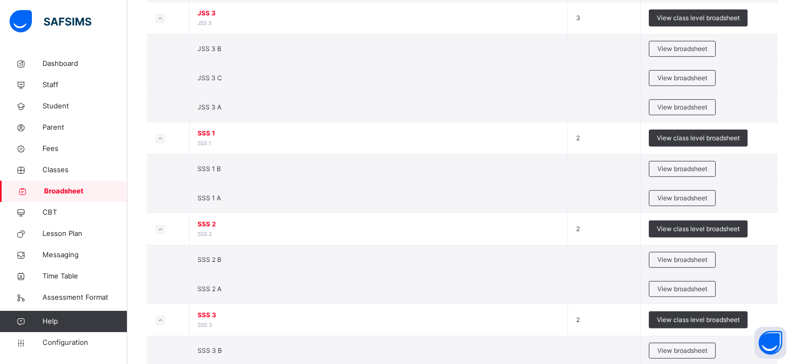
click at [694, 200] on span "View broadsheet" at bounding box center [683, 198] width 50 height 10
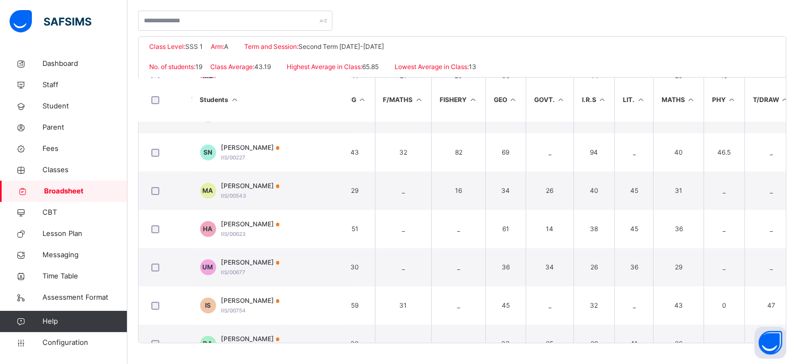
scroll to position [333, 399]
click at [385, 24] on div at bounding box center [462, 15] width 649 height 31
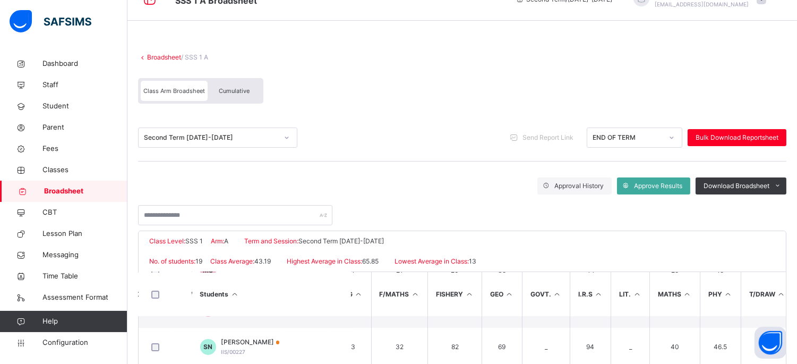
scroll to position [0, 0]
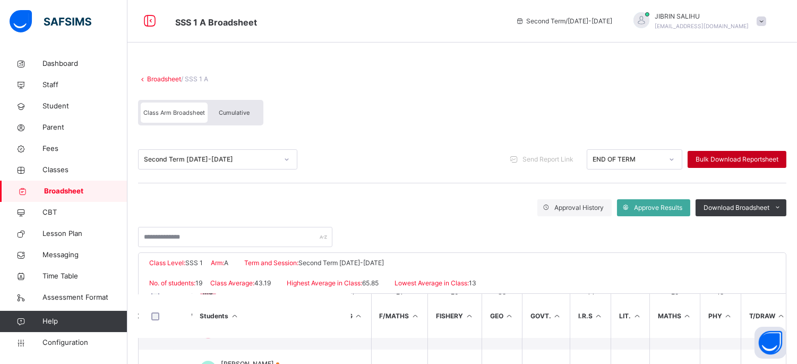
click at [730, 157] on span "Bulk Download Reportsheet" at bounding box center [737, 160] width 83 height 10
click at [72, 337] on span "Configuration" at bounding box center [84, 342] width 84 height 11
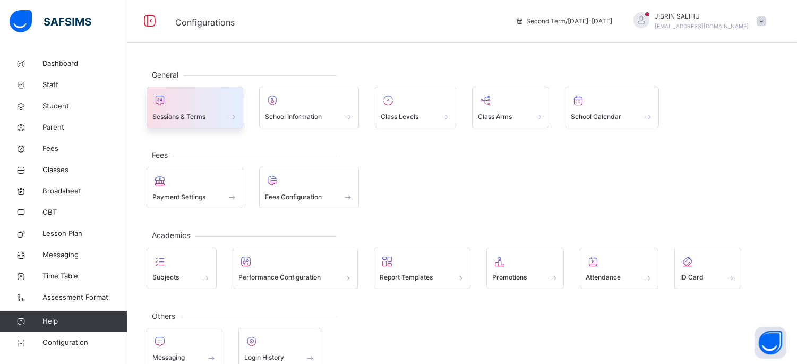
click at [182, 114] on span "Sessions & Terms" at bounding box center [178, 117] width 53 height 10
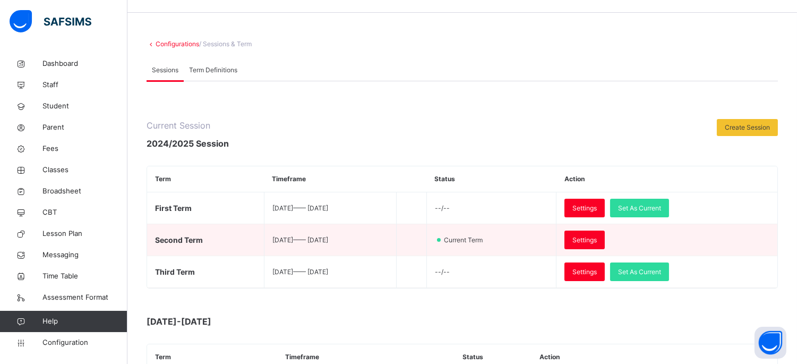
scroll to position [59, 0]
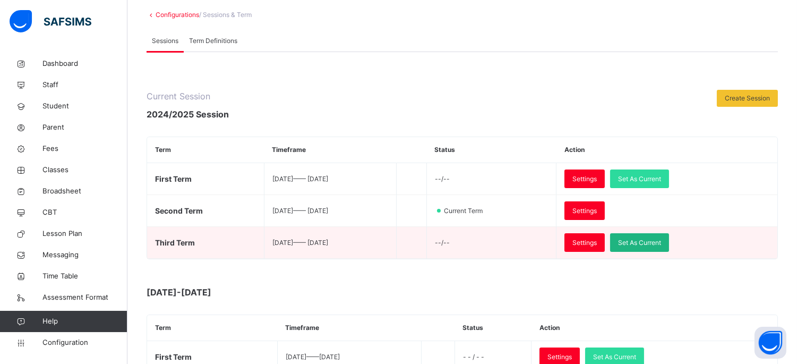
click at [658, 240] on span "Set As Current" at bounding box center [639, 243] width 43 height 10
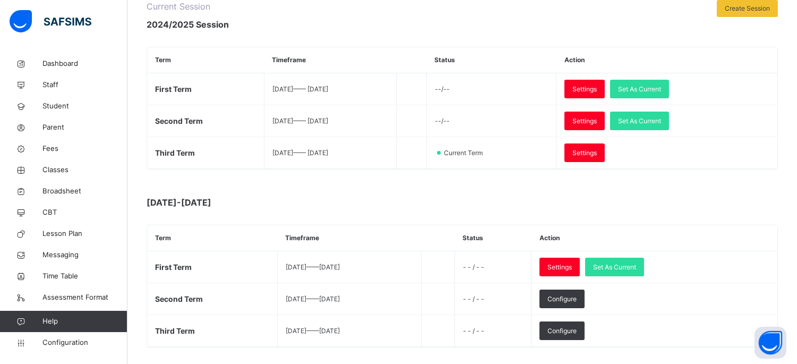
scroll to position [177, 0]
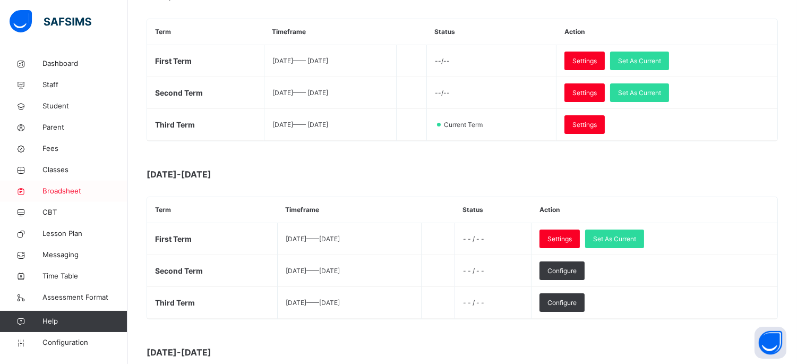
click at [56, 188] on span "Broadsheet" at bounding box center [84, 191] width 85 height 11
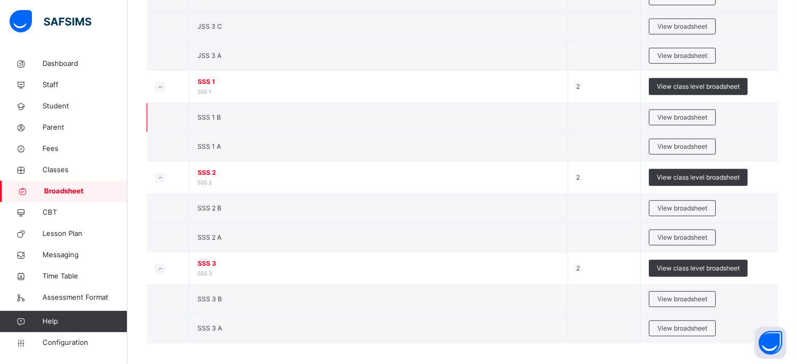
scroll to position [1273, 0]
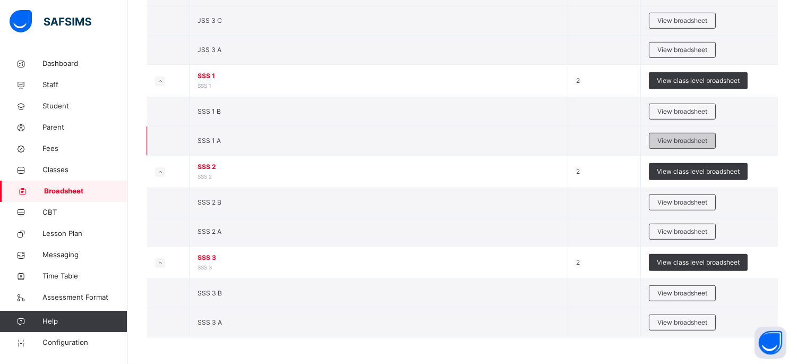
click at [673, 145] on span "View broadsheet" at bounding box center [683, 141] width 50 height 10
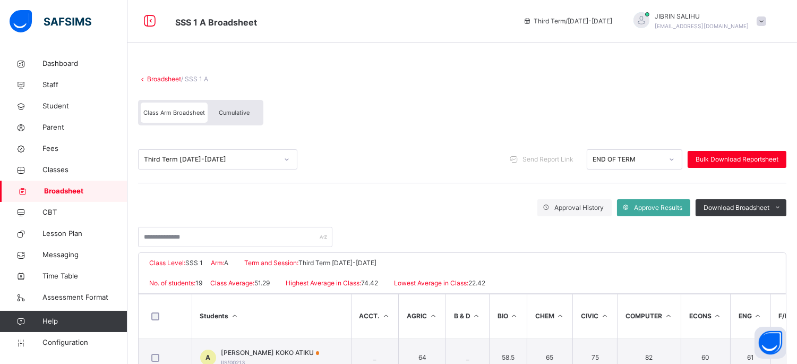
click at [242, 110] on span "Cumulative" at bounding box center [234, 112] width 31 height 7
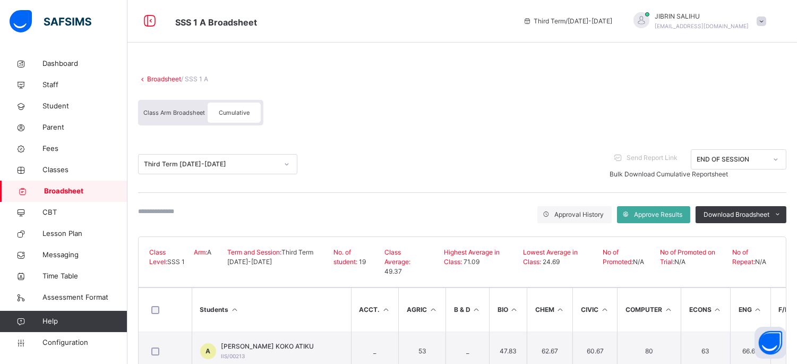
click at [695, 170] on span "Bulk Download Cumulative Reportsheet" at bounding box center [669, 174] width 118 height 8
click at [63, 343] on span "Configuration" at bounding box center [84, 342] width 84 height 11
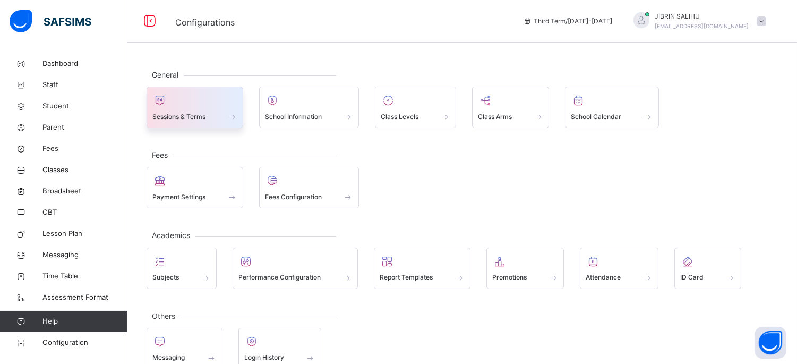
click at [166, 105] on icon at bounding box center [159, 100] width 15 height 13
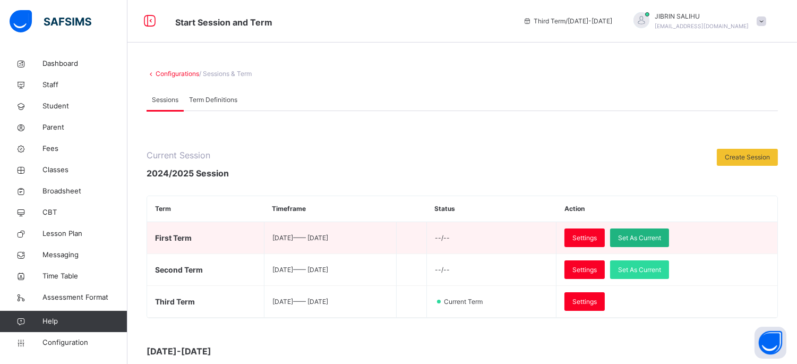
click at [669, 236] on div "Set As Current" at bounding box center [639, 237] width 59 height 19
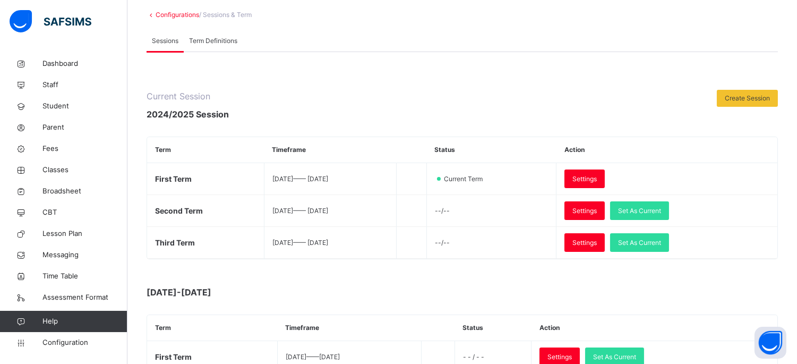
scroll to position [118, 0]
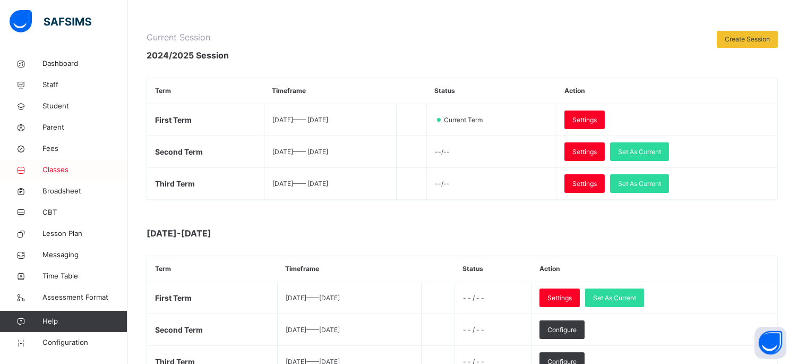
click at [67, 169] on span "Classes" at bounding box center [84, 170] width 85 height 11
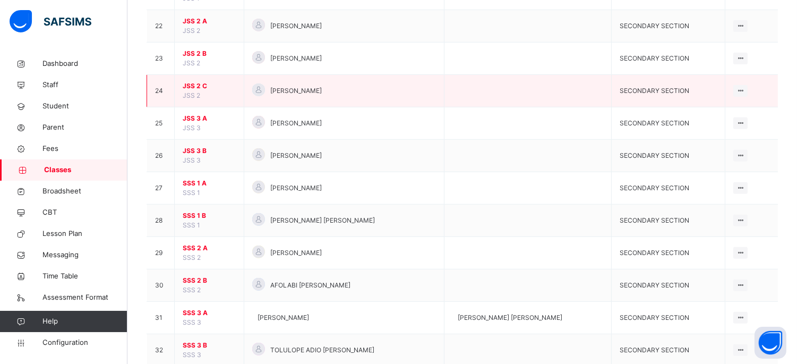
scroll to position [826, 0]
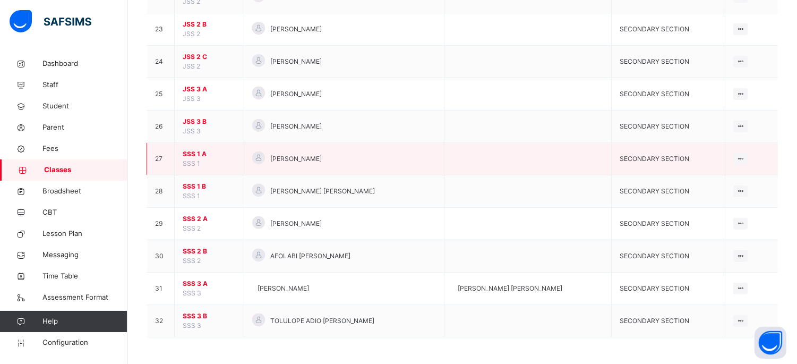
click at [193, 151] on span "SSS 1 A" at bounding box center [209, 154] width 53 height 10
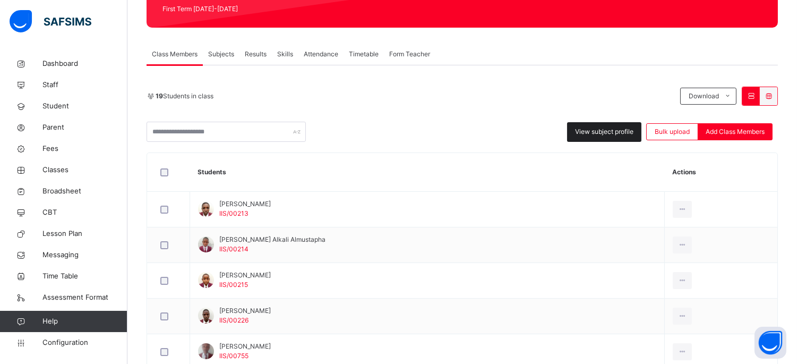
scroll to position [177, 0]
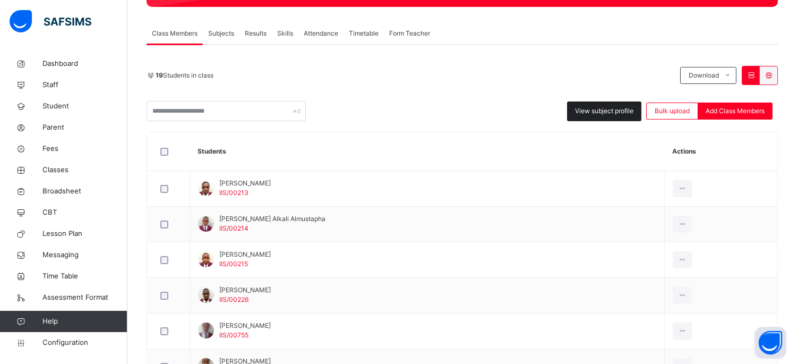
click at [596, 106] on span "View subject profile" at bounding box center [604, 111] width 58 height 10
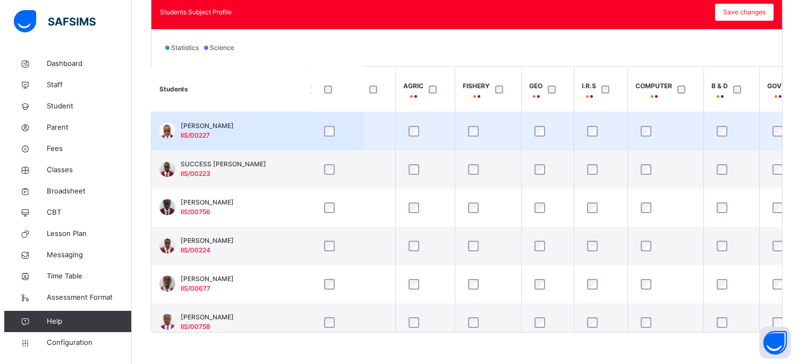
scroll to position [510, 487]
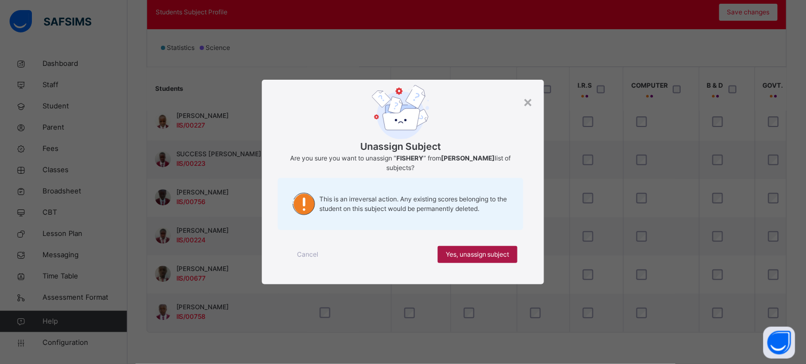
click at [464, 254] on span "Yes, unassign subject" at bounding box center [478, 255] width 64 height 10
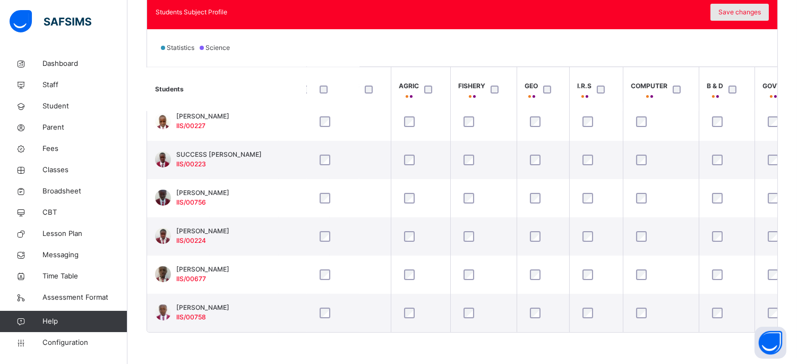
click at [736, 13] on span "Save changes" at bounding box center [740, 12] width 42 height 10
click at [738, 13] on span "Save changes" at bounding box center [740, 12] width 42 height 10
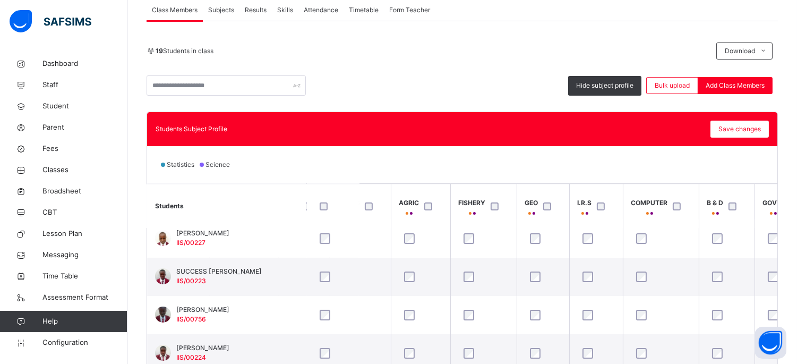
scroll to position [199, 0]
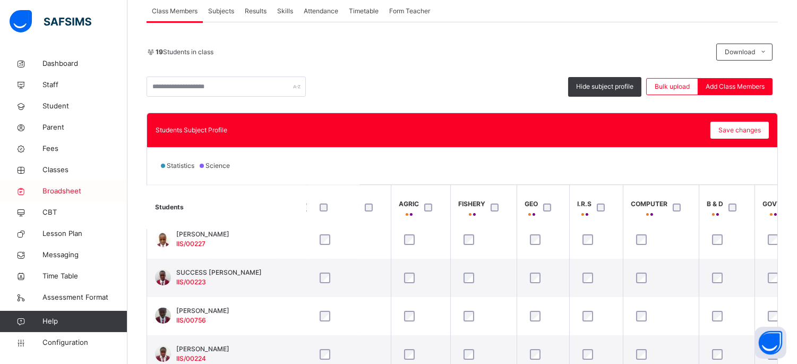
click at [64, 192] on span "Broadsheet" at bounding box center [84, 191] width 85 height 11
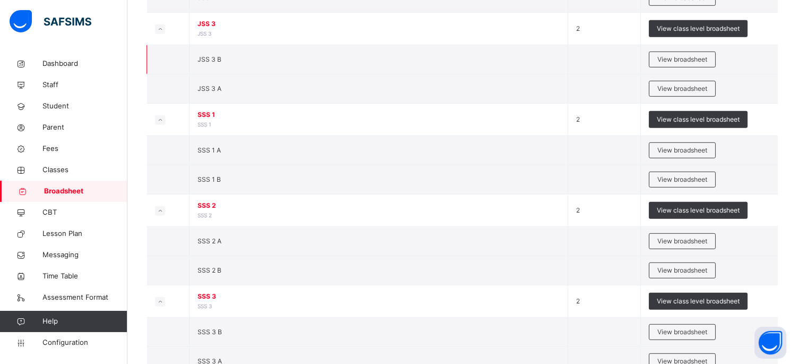
scroll to position [1245, 0]
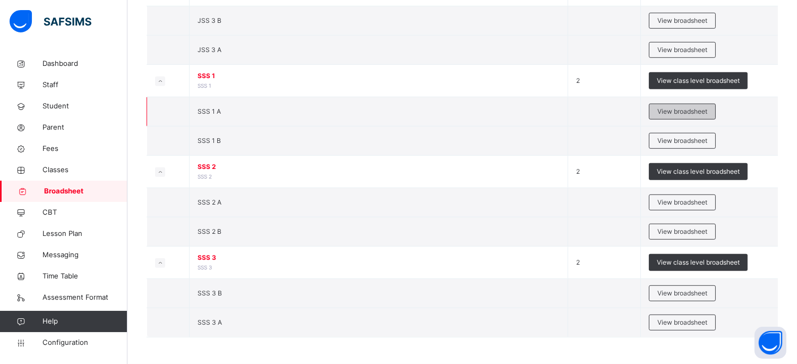
click at [677, 114] on span "View broadsheet" at bounding box center [683, 112] width 50 height 10
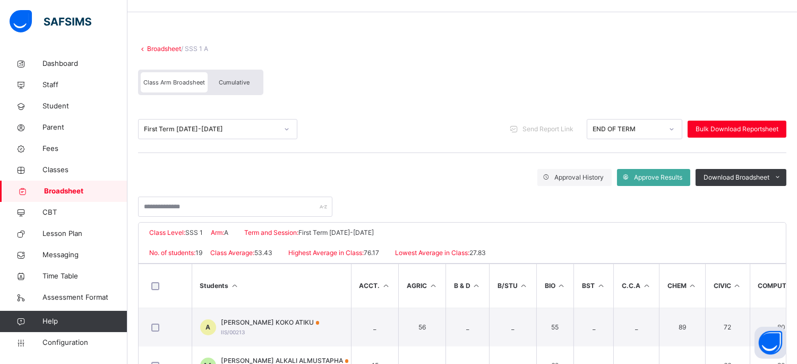
scroll to position [59, 0]
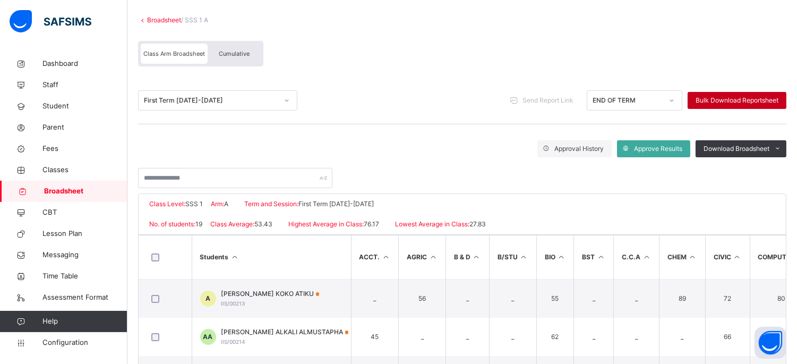
click at [736, 101] on span "Bulk Download Reportsheet" at bounding box center [737, 101] width 83 height 10
click at [57, 342] on span "Configuration" at bounding box center [84, 342] width 84 height 11
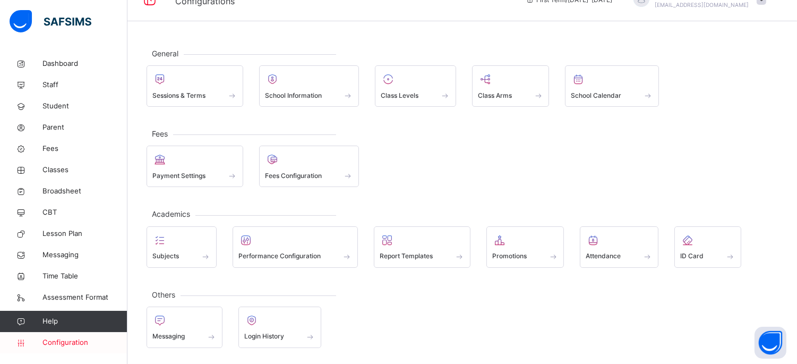
scroll to position [22, 0]
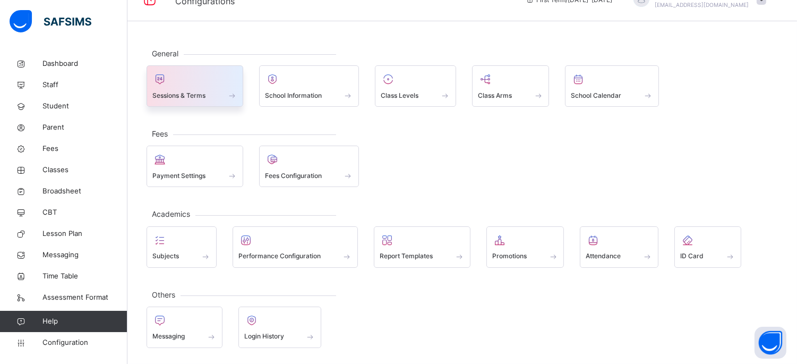
click at [187, 86] on div at bounding box center [194, 79] width 85 height 16
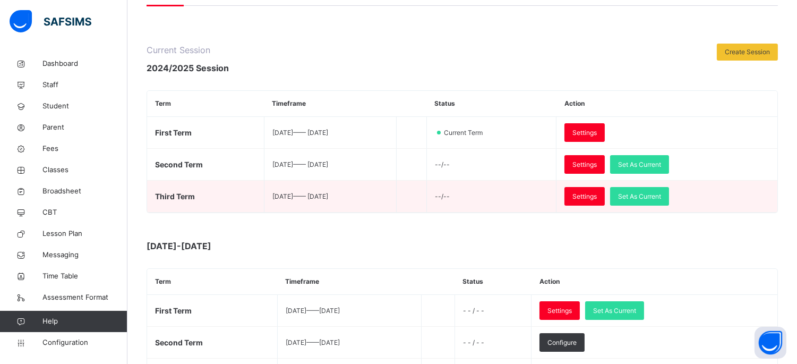
scroll to position [118, 0]
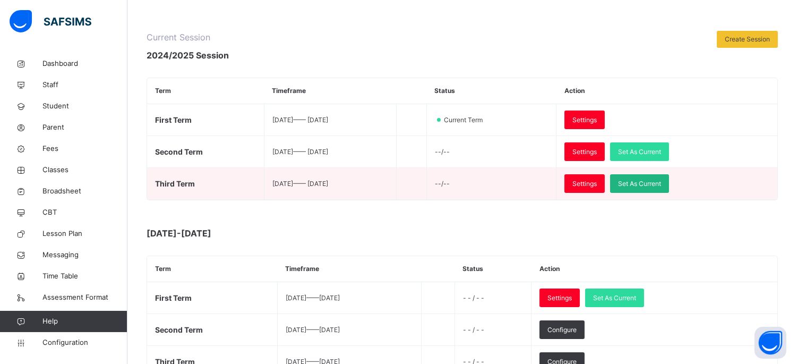
click at [669, 175] on div "Set As Current" at bounding box center [639, 183] width 59 height 19
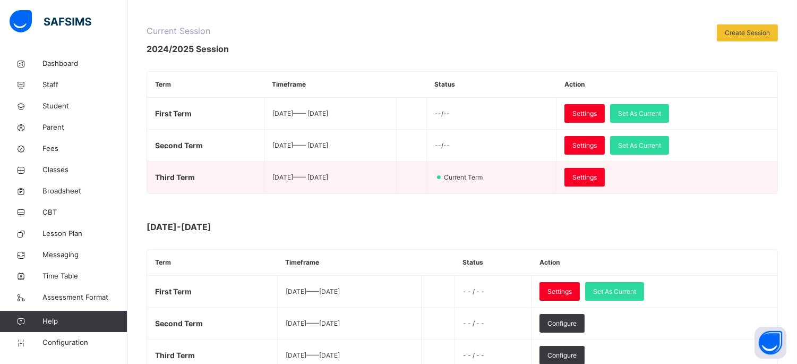
scroll to position [177, 0]
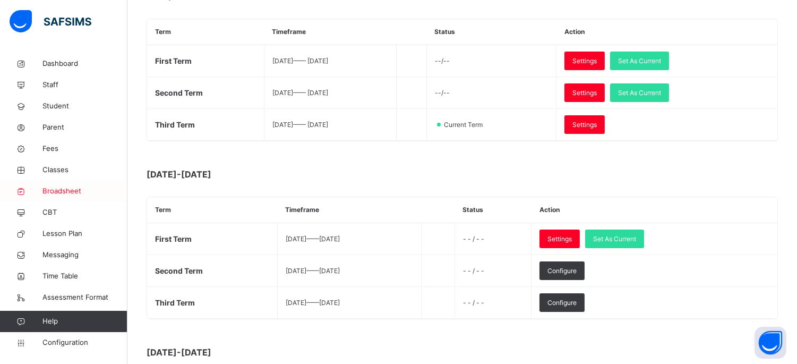
click at [64, 192] on span "Broadsheet" at bounding box center [84, 191] width 85 height 11
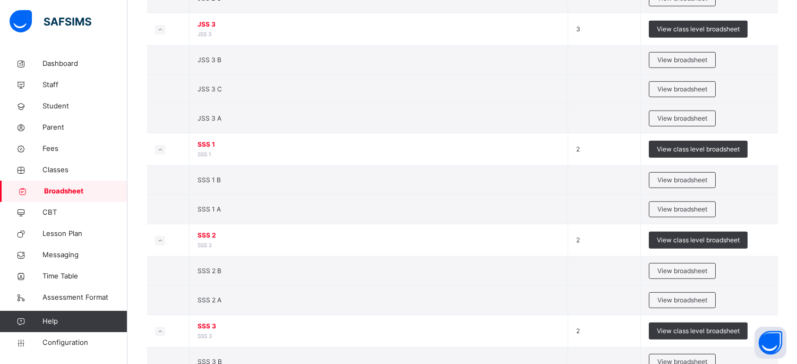
scroll to position [1239, 0]
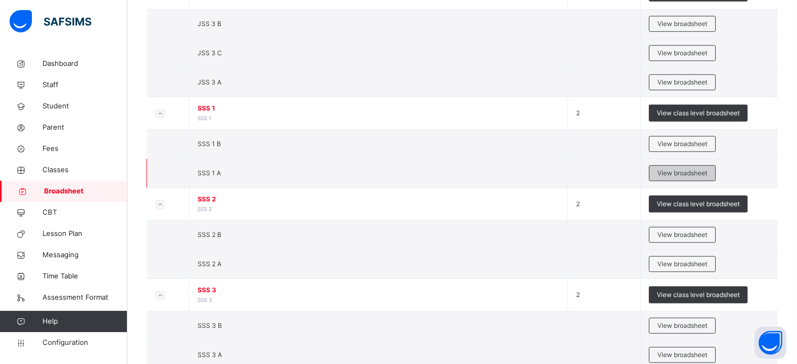
click at [694, 174] on span "View broadsheet" at bounding box center [683, 173] width 50 height 10
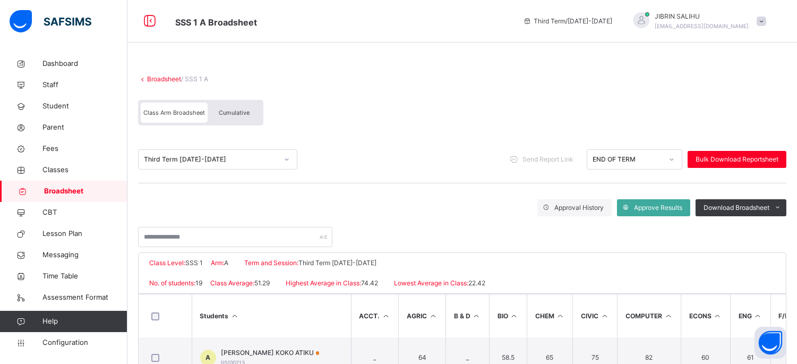
click at [243, 112] on span "Cumulative" at bounding box center [234, 112] width 31 height 7
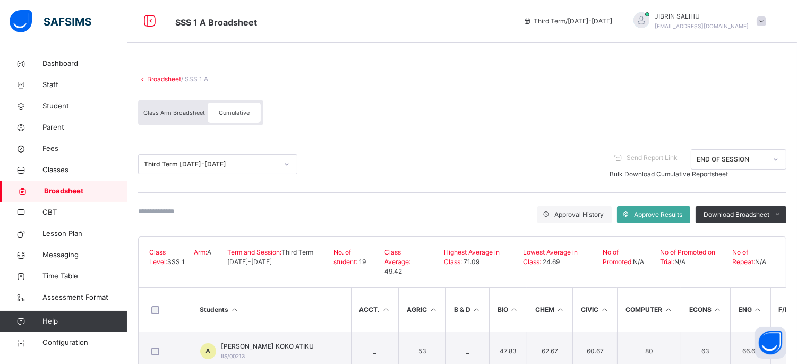
click at [728, 170] on span "Bulk Download Cumulative Reportsheet" at bounding box center [669, 174] width 118 height 8
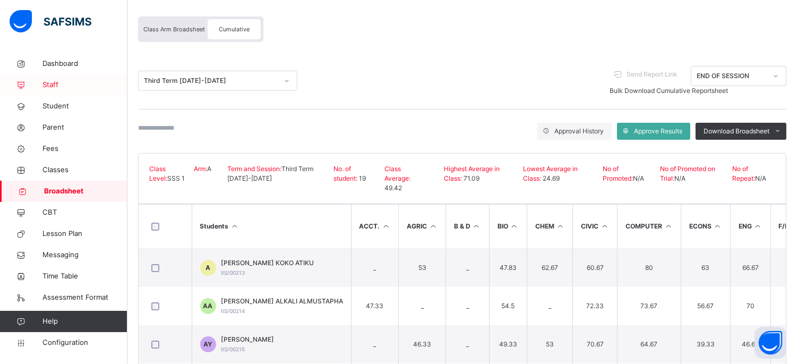
scroll to position [177, 0]
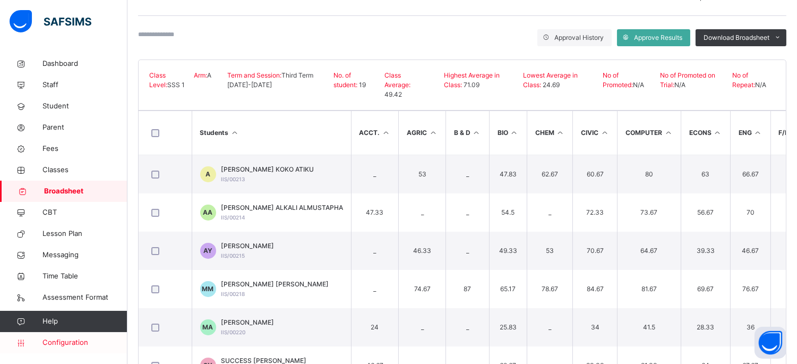
click at [65, 342] on span "Configuration" at bounding box center [84, 342] width 84 height 11
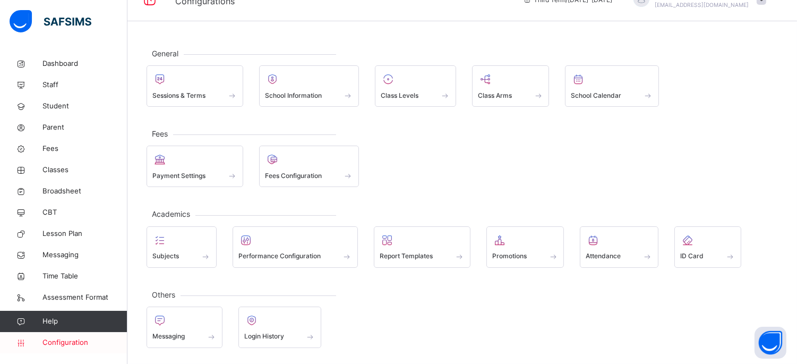
scroll to position [22, 0]
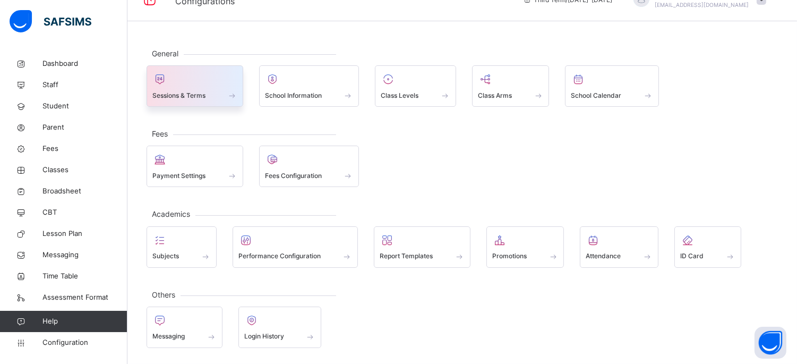
click at [181, 73] on div at bounding box center [194, 79] width 85 height 16
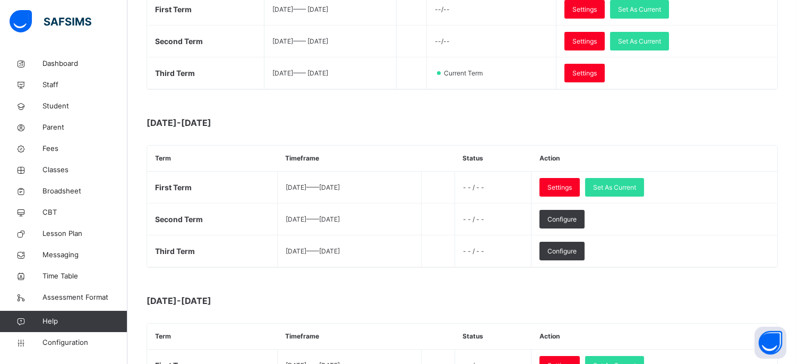
scroll to position [236, 0]
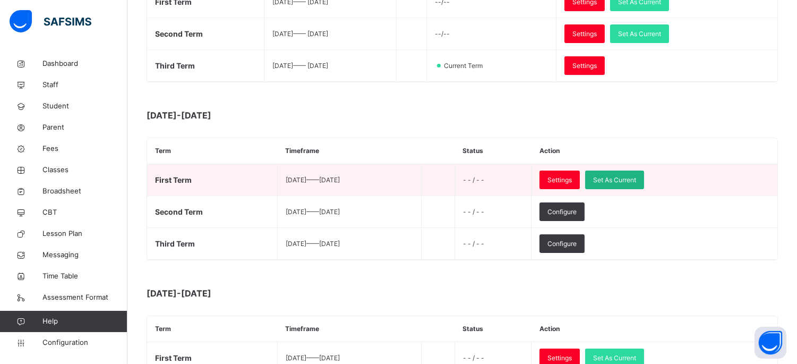
click at [636, 181] on span "Set As Current" at bounding box center [614, 180] width 43 height 10
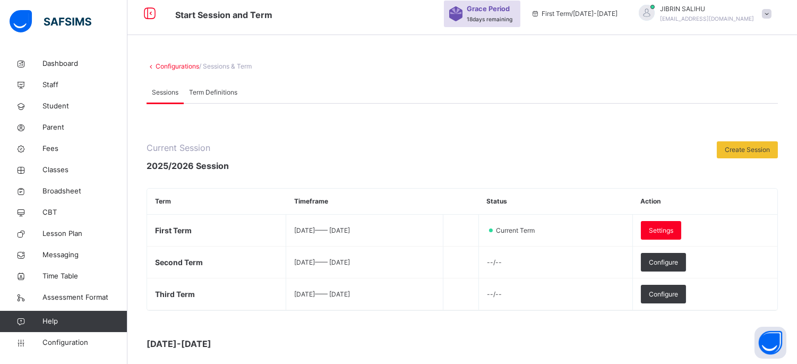
scroll to position [0, 0]
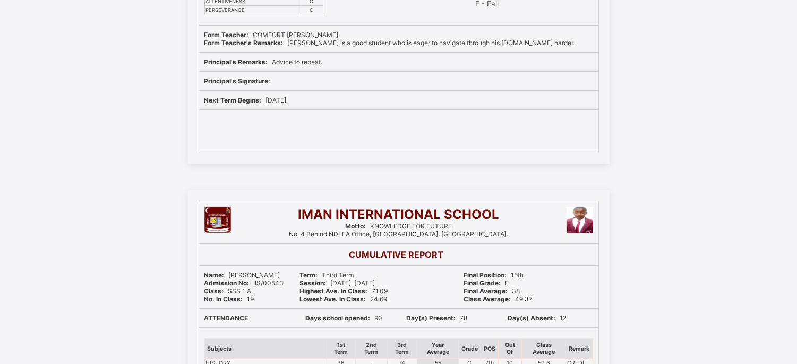
scroll to position [531, 0]
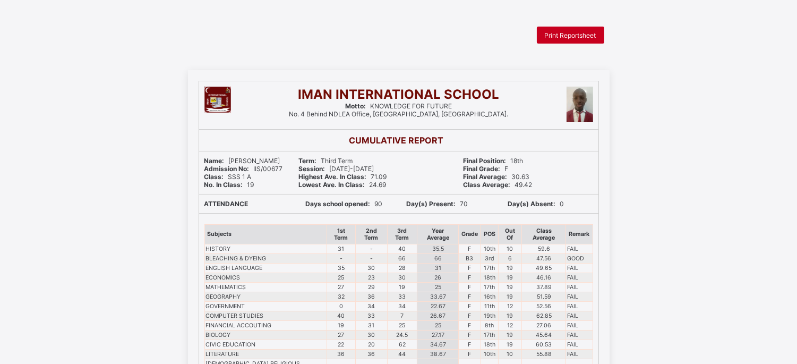
click at [565, 33] on span "Print Reportsheet" at bounding box center [571, 35] width 52 height 8
click at [566, 37] on span "Print Reportsheet" at bounding box center [571, 35] width 52 height 8
